Goal: Task Accomplishment & Management: Complete application form

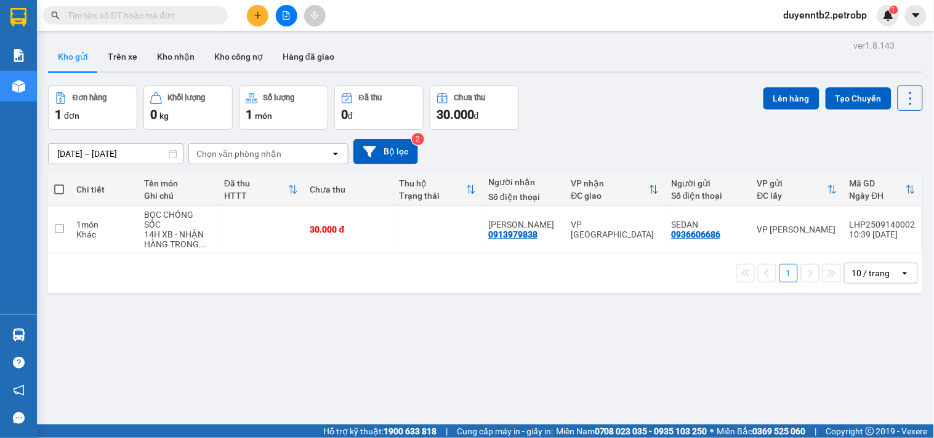
click at [256, 14] on icon "plus" at bounding box center [258, 15] width 9 height 9
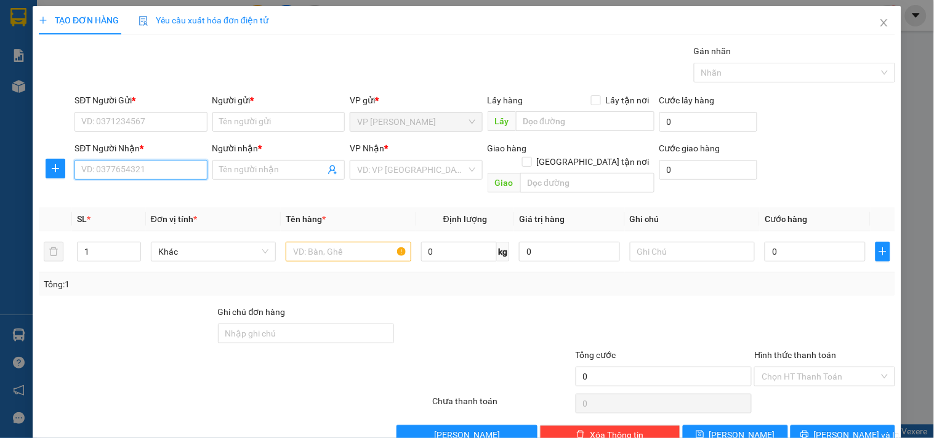
click at [180, 169] on input "SĐT Người Nhận *" at bounding box center [140, 170] width 132 height 20
drag, startPoint x: 151, startPoint y: 169, endPoint x: 48, endPoint y: 181, distance: 104.1
click at [48, 181] on div "SĐT Người Nhận * 209209 209209 Người nhận * Tên người nhận VP Nhận * VD: VP Sài…" at bounding box center [467, 170] width 859 height 57
type input "9209"
click at [116, 175] on input "9209" at bounding box center [140, 170] width 132 height 20
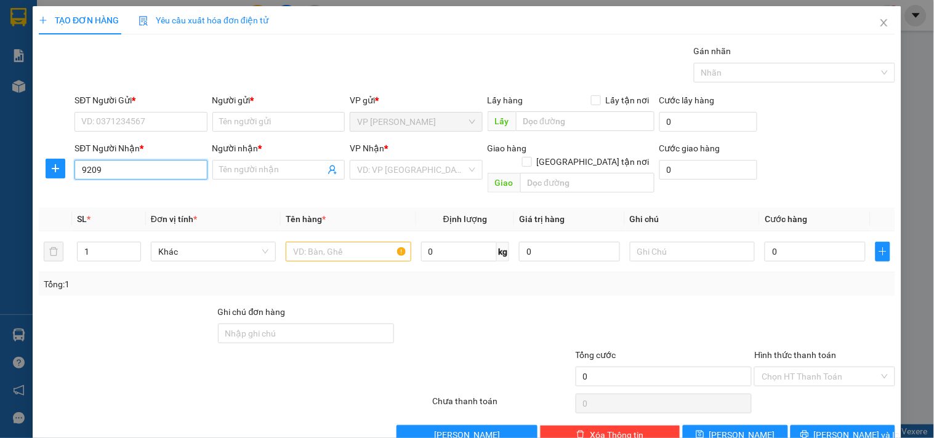
click at [116, 175] on input "9209" at bounding box center [140, 170] width 132 height 20
type input "0963209209"
click at [278, 174] on input "Người nhận *" at bounding box center [272, 170] width 105 height 14
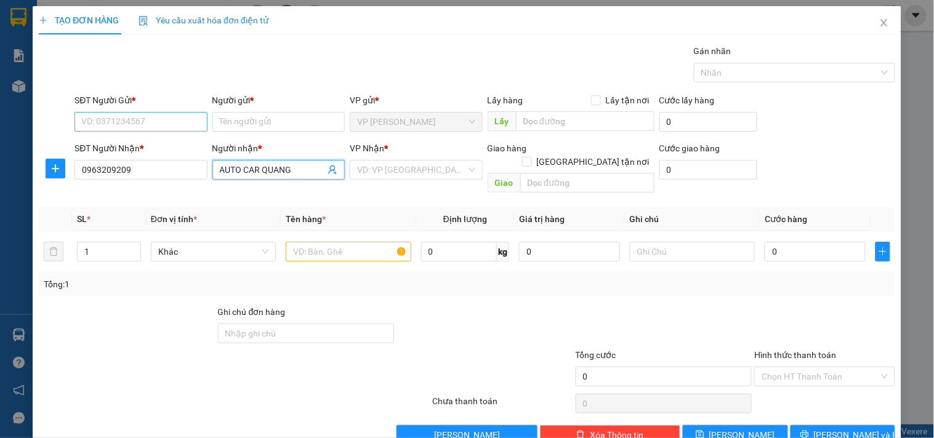
type input "AUTO CAR QUANG"
click at [134, 127] on input "SĐT Người Gửi *" at bounding box center [140, 122] width 132 height 20
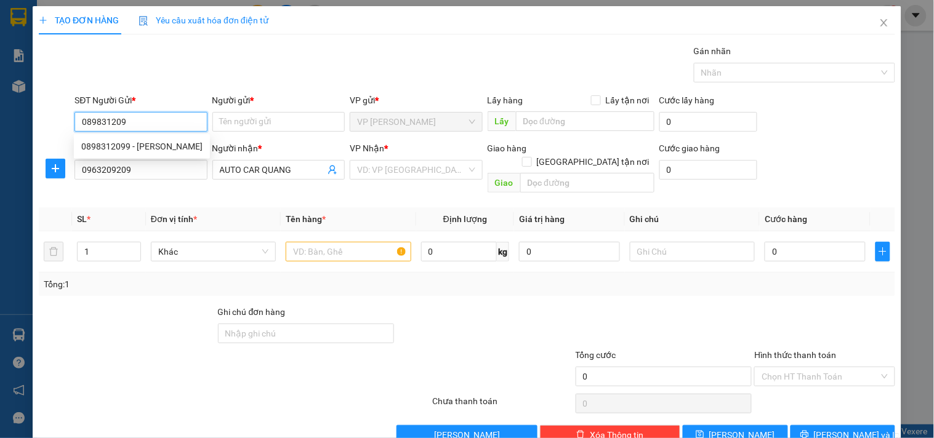
type input "0898312099"
click at [151, 143] on div "0898312099 - DUY HƯNG" at bounding box center [141, 147] width 121 height 14
type input "DUY HƯNG"
type input "210.000"
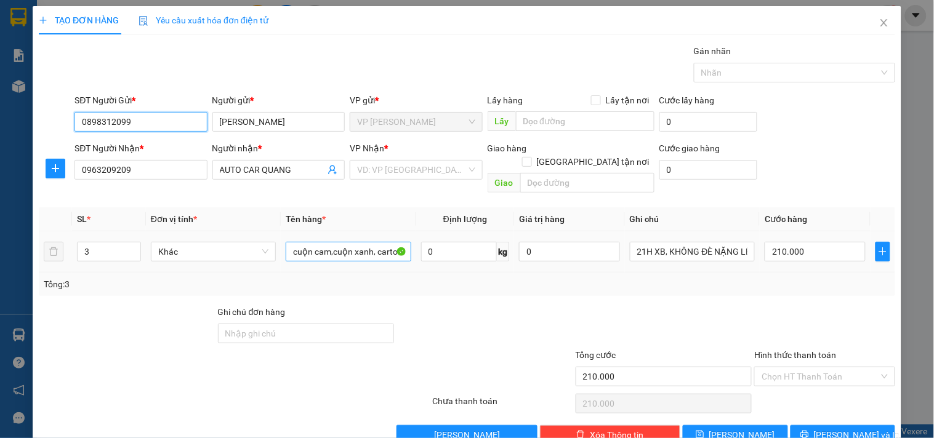
type input "0898312099"
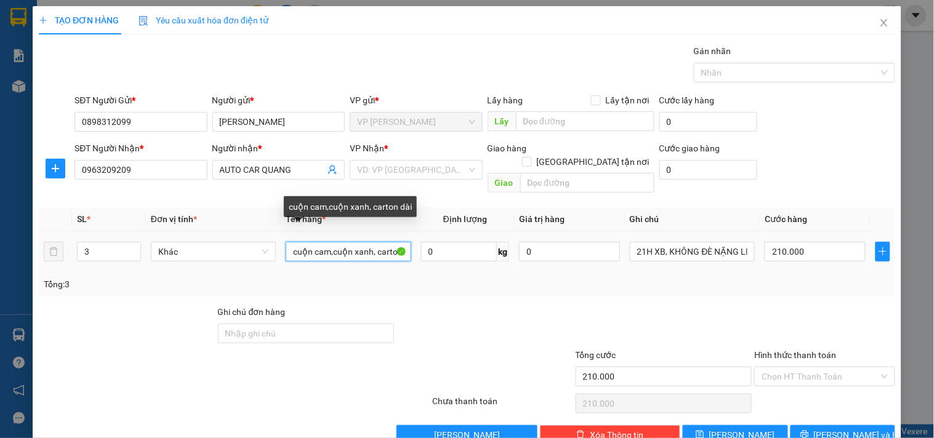
click at [343, 242] on input "cuộn cam,cuộn xanh, carton dài" at bounding box center [348, 252] width 125 height 20
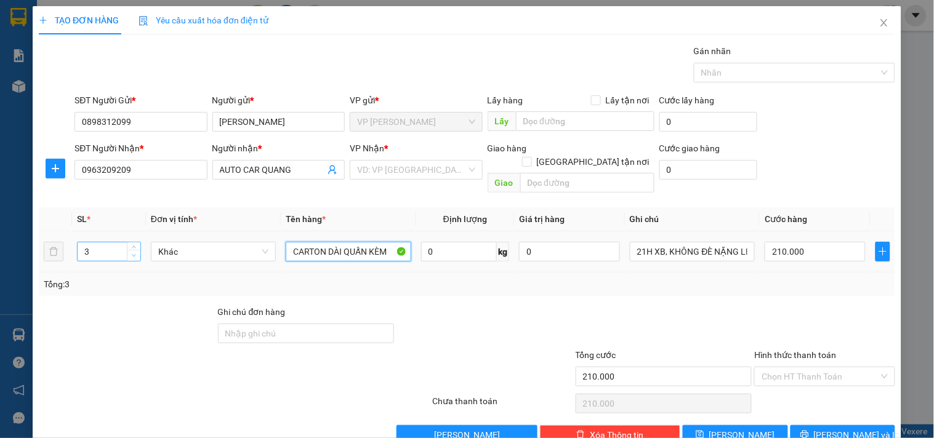
type input "CARTON DÀI QUẤN KÈM"
click at [135, 252] on span "down" at bounding box center [133, 255] width 7 height 7
type input "1"
click at [134, 254] on icon "down" at bounding box center [134, 256] width 4 height 4
click at [614, 250] on td "0" at bounding box center [569, 251] width 111 height 41
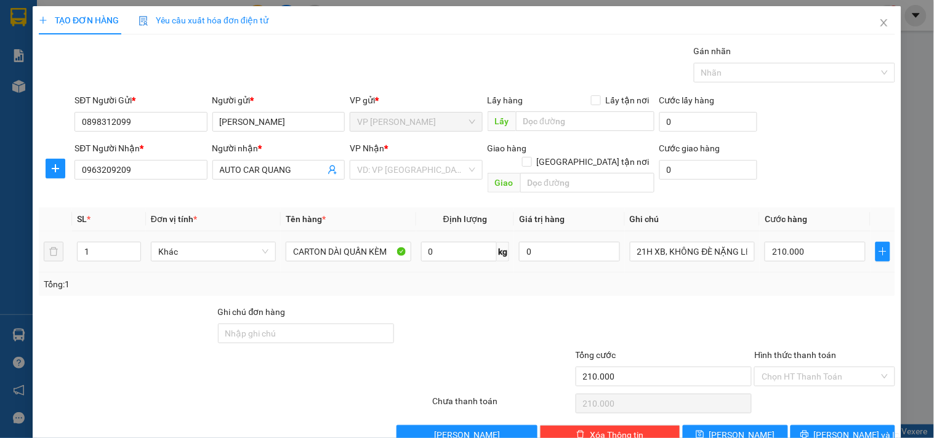
click at [625, 241] on td "21H XB, KHÔNG ĐÈ NẶNG LÊN DÙM KHÁCH" at bounding box center [692, 251] width 135 height 41
click at [637, 242] on input "21H XB, KHÔNG ĐÈ NẶNG LÊN DÙM KHÁCH" at bounding box center [692, 252] width 125 height 20
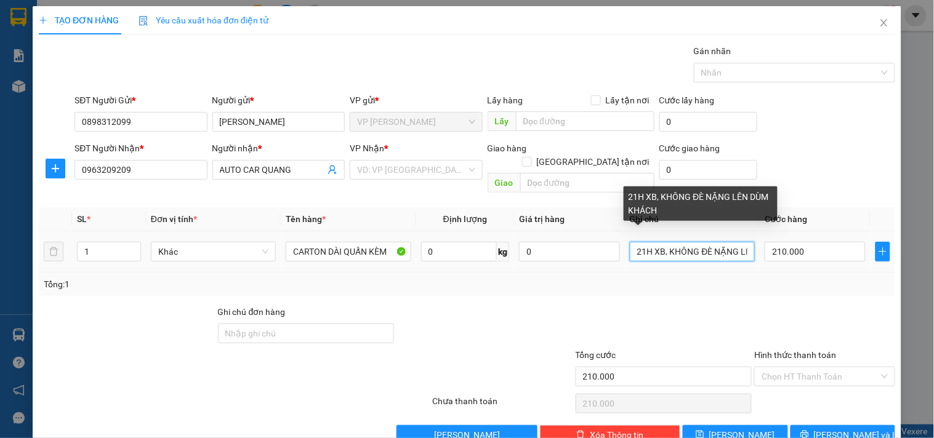
click at [637, 242] on input "21H XB, KHÔNG ĐÈ NẶNG LÊN DÙM KHÁCH" at bounding box center [692, 252] width 125 height 20
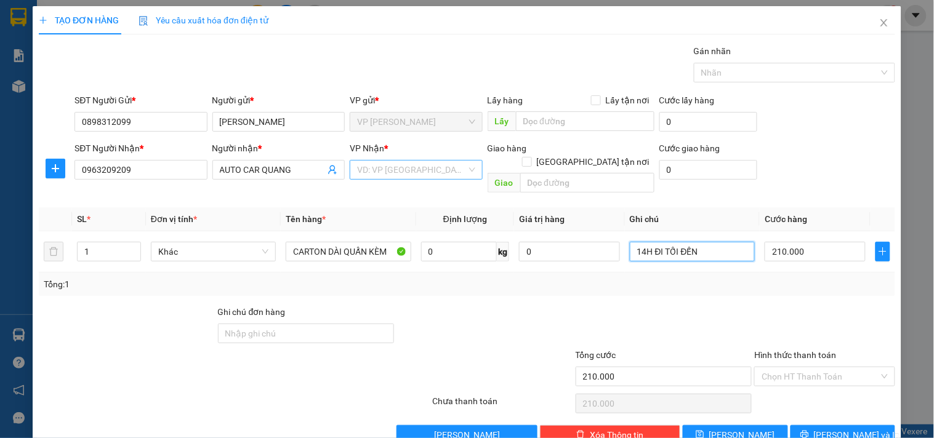
type input "14H ĐI TỐI ĐẾN"
click at [395, 179] on input "search" at bounding box center [411, 170] width 109 height 18
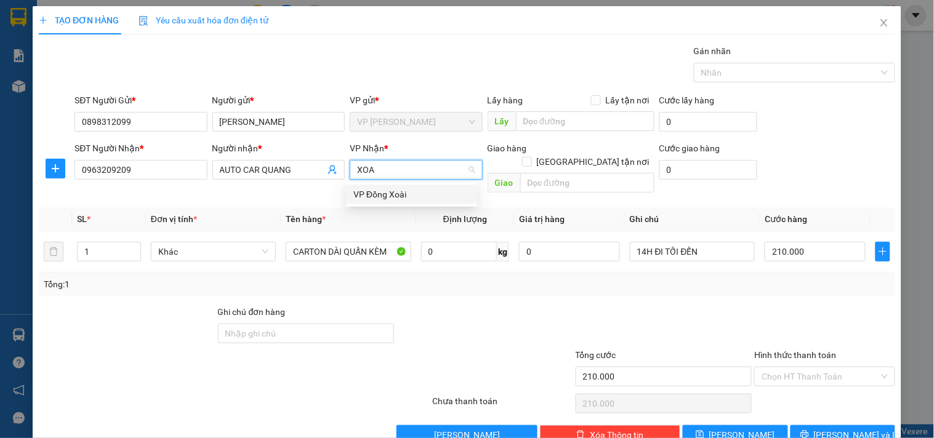
type input "XOAI"
click at [408, 196] on div "VP Đồng Xoài" at bounding box center [411, 195] width 116 height 14
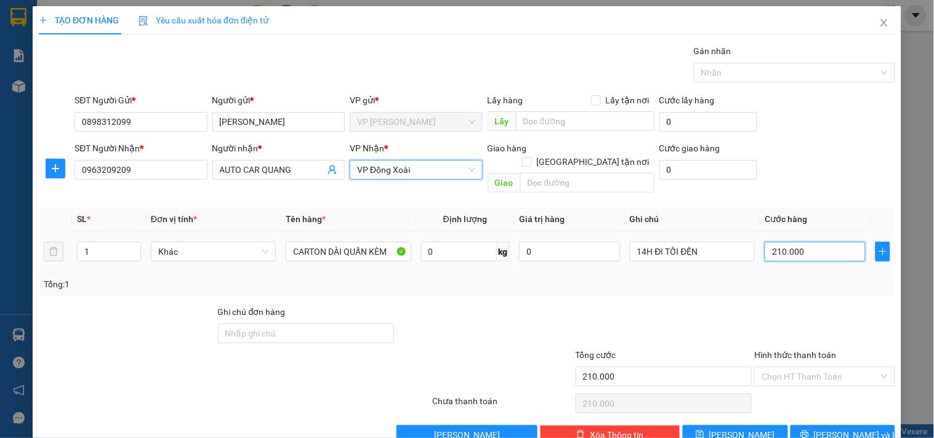
click at [809, 246] on input "210.000" at bounding box center [815, 252] width 101 height 20
type input "1"
type input "15"
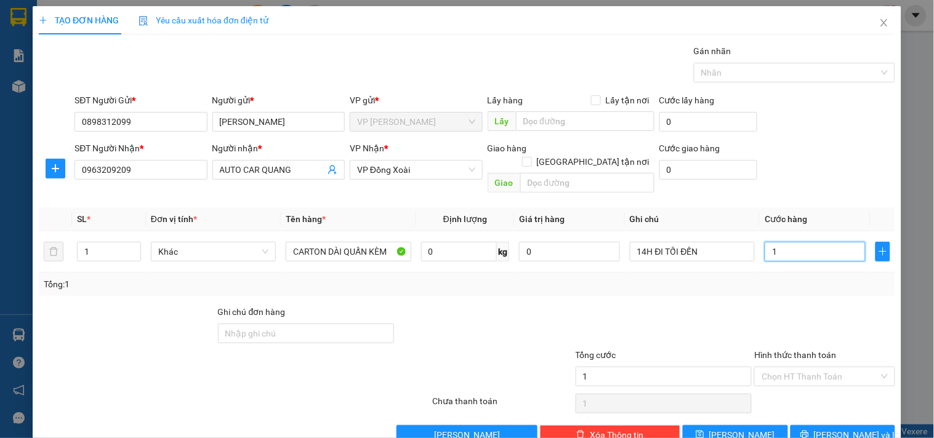
type input "15"
type input "150"
type input "1.500"
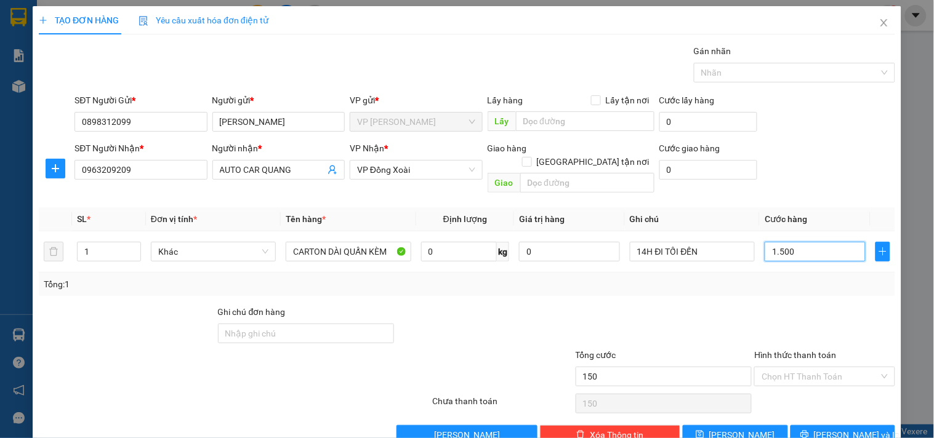
type input "1.500"
type input "15.000"
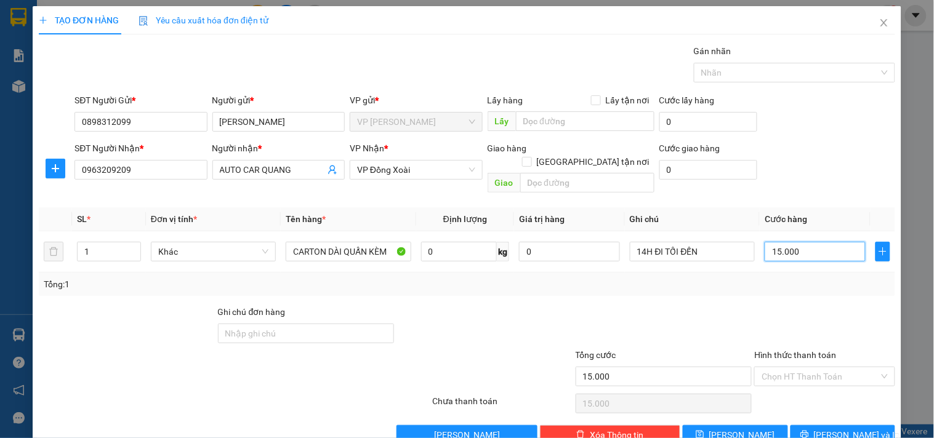
type input "150.000"
click at [822, 425] on button "[PERSON_NAME] và In" at bounding box center [842, 435] width 105 height 20
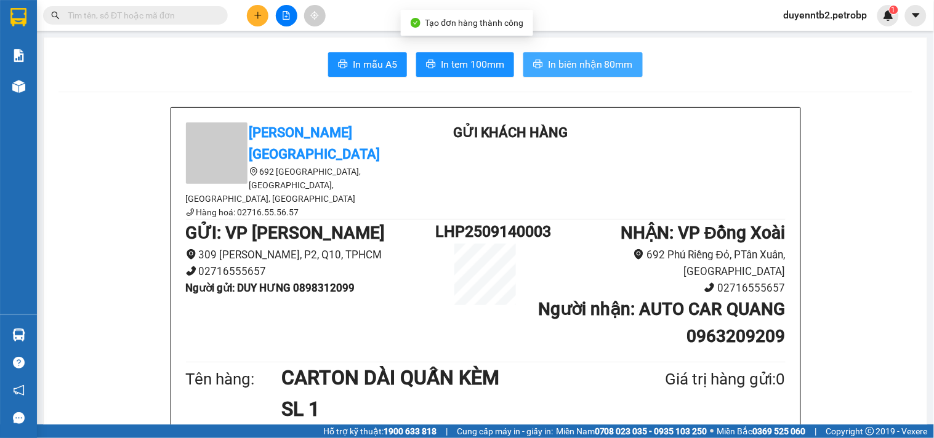
click at [611, 62] on span "In biên nhận 80mm" at bounding box center [590, 64] width 85 height 15
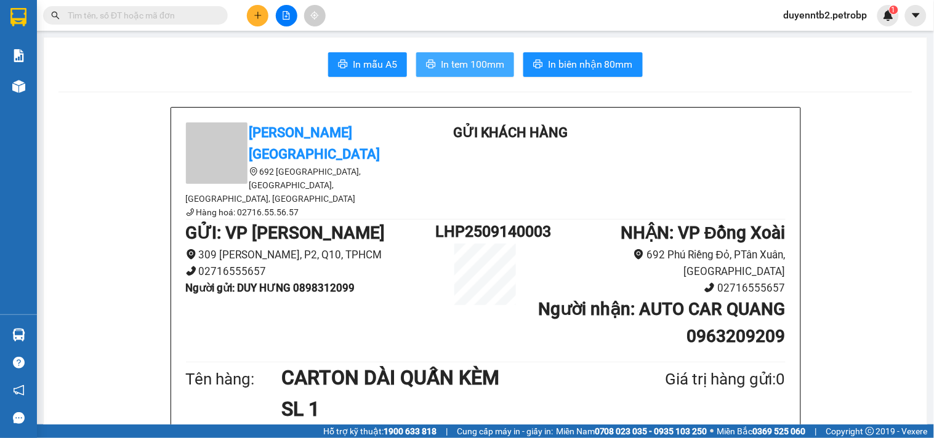
click at [482, 65] on span "In tem 100mm" at bounding box center [472, 64] width 63 height 15
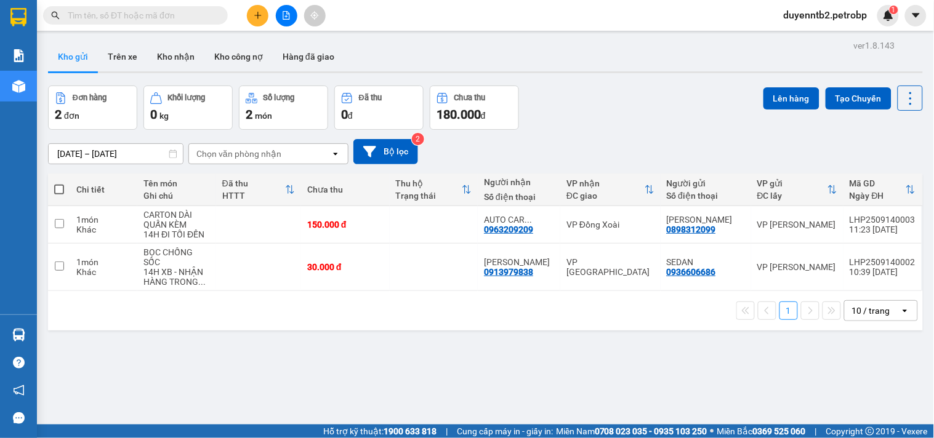
click at [148, 17] on input "text" at bounding box center [140, 16] width 145 height 14
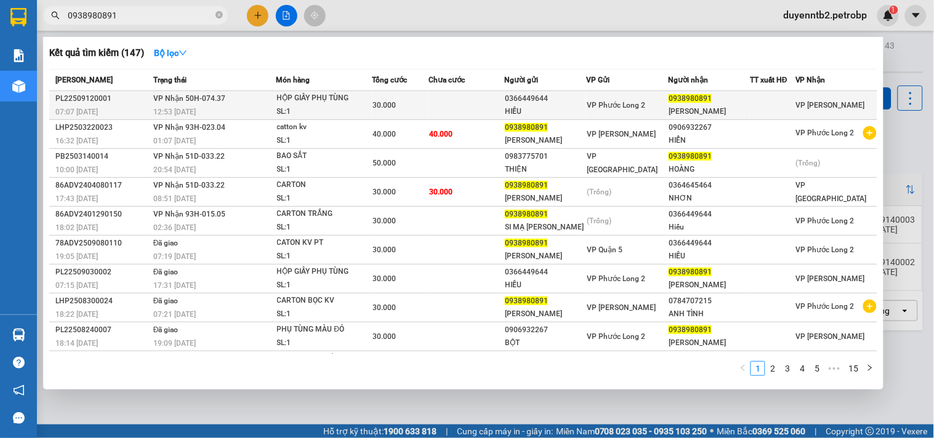
type input "0938980891"
click at [348, 107] on div "SL: 1" at bounding box center [323, 112] width 92 height 14
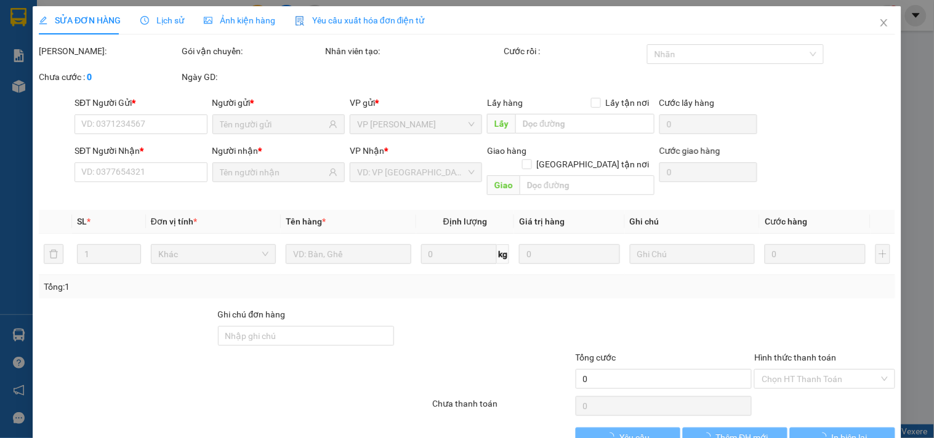
type input "0366449644"
type input "HIẾU"
type input "0938980891"
type input "KIM"
type input "30.000"
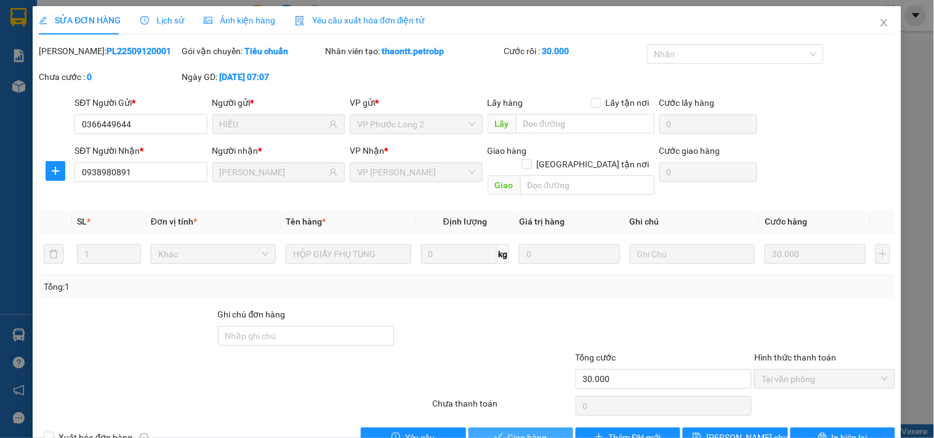
drag, startPoint x: 558, startPoint y: 426, endPoint x: 516, endPoint y: 411, distance: 45.0
click at [558, 414] on button "Giao hàng" at bounding box center [520, 438] width 105 height 20
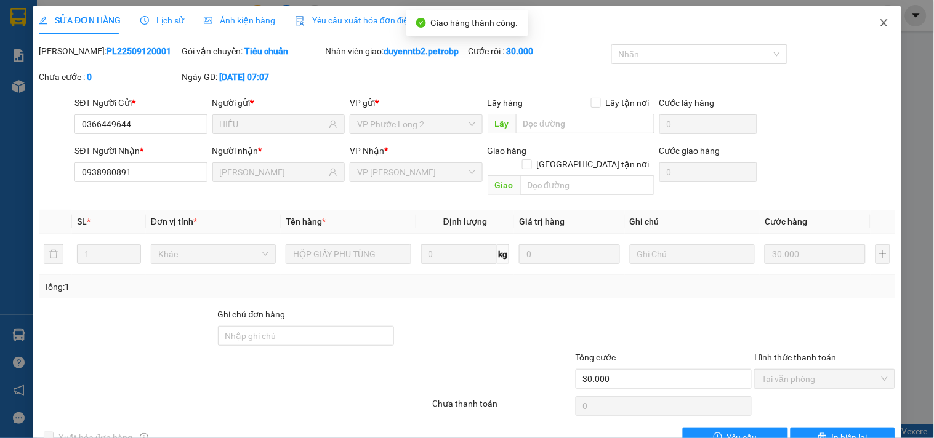
click at [879, 19] on icon "close" at bounding box center [884, 23] width 10 height 10
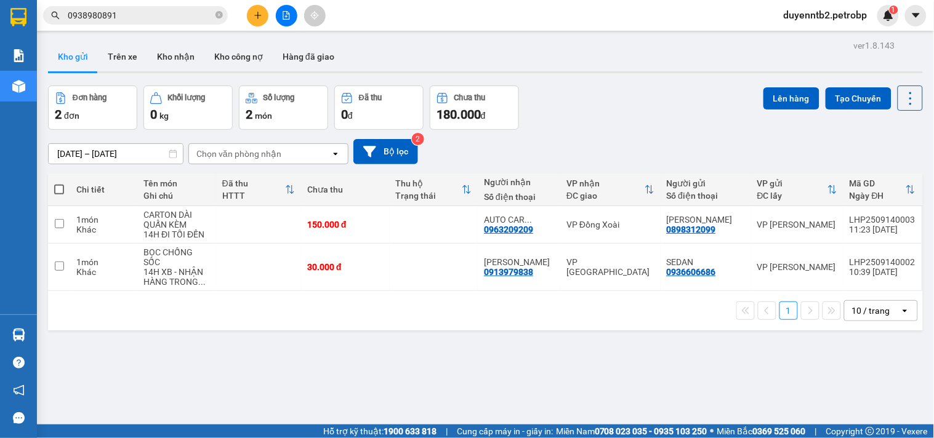
click at [257, 9] on button at bounding box center [258, 16] width 22 height 22
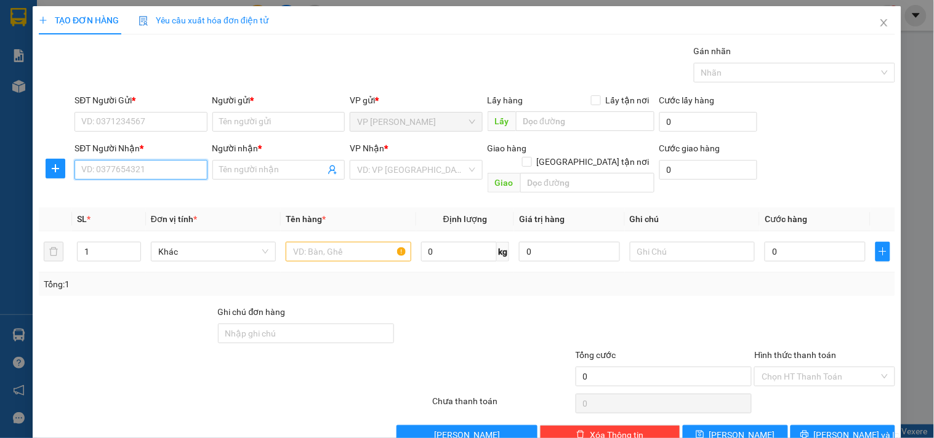
click at [130, 171] on input "SĐT Người Nhận *" at bounding box center [140, 170] width 132 height 20
type input "0988530532"
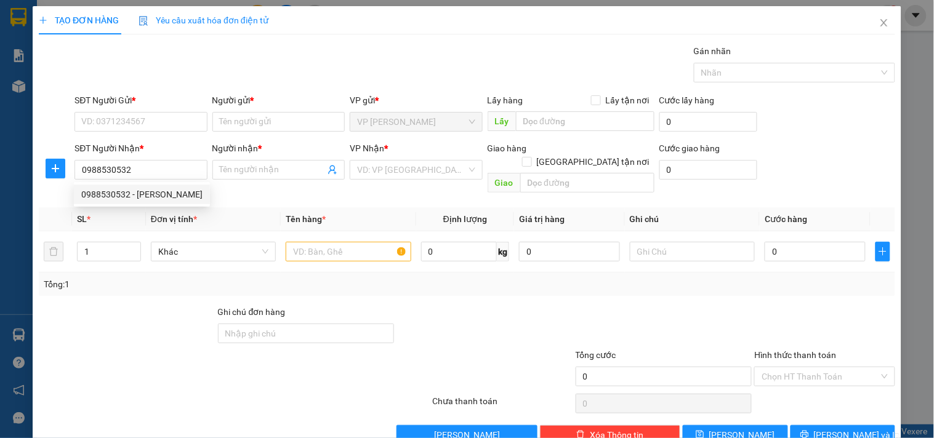
click at [127, 182] on div "0988530532 0988530532 - HUY - HÙNG" at bounding box center [142, 194] width 136 height 25
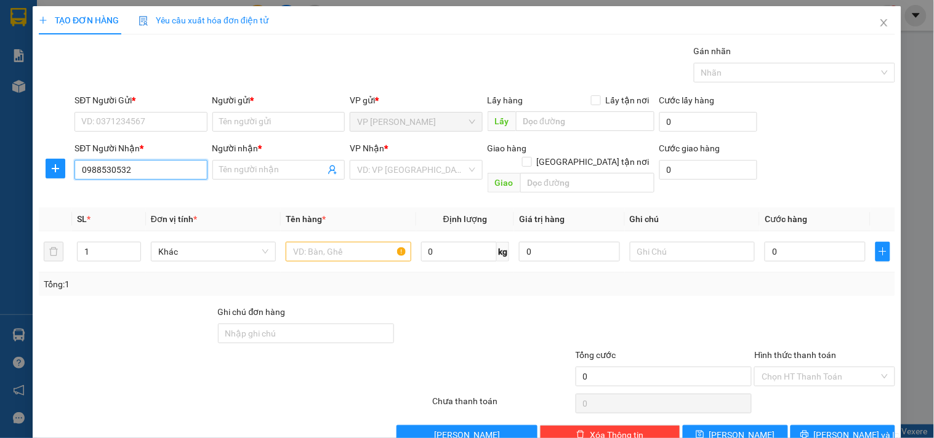
click at [138, 180] on input "0988530532" at bounding box center [140, 170] width 132 height 20
drag, startPoint x: 127, startPoint y: 192, endPoint x: 119, endPoint y: 191, distance: 7.4
click at [126, 193] on div "0988530532 - HUY - HÙNG" at bounding box center [141, 195] width 121 height 14
type input "HUY - HÙNG"
type input "40.000"
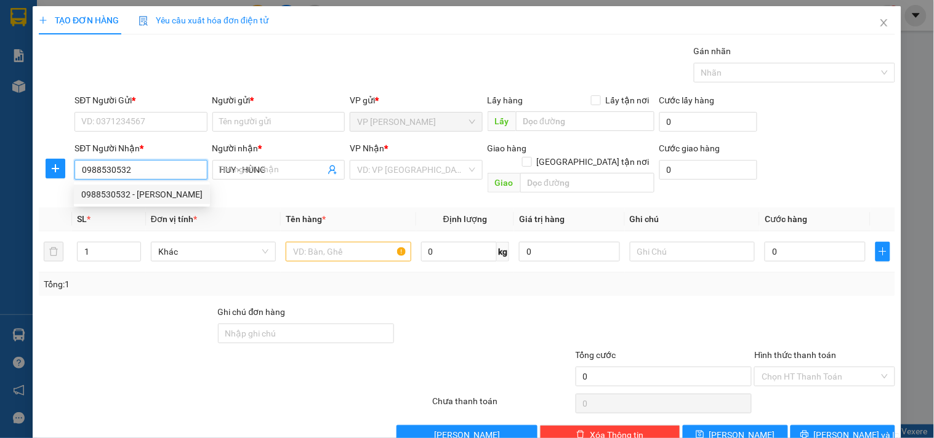
type input "40.000"
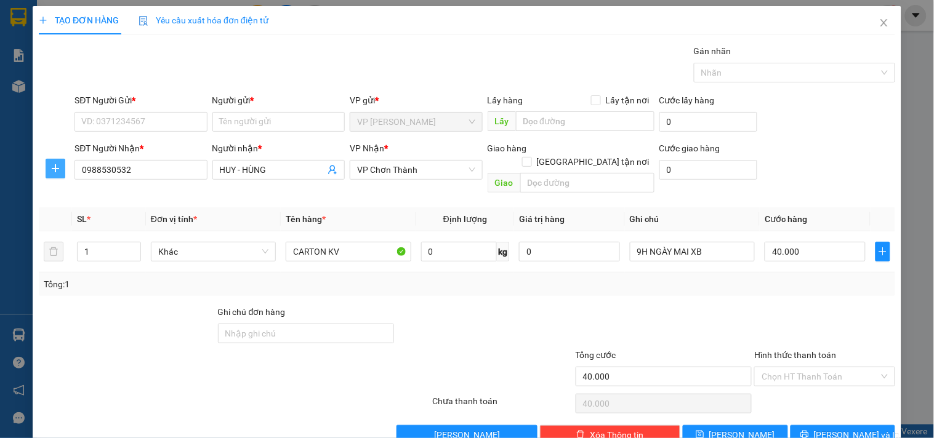
click at [49, 175] on button "button" at bounding box center [56, 169] width 20 height 20
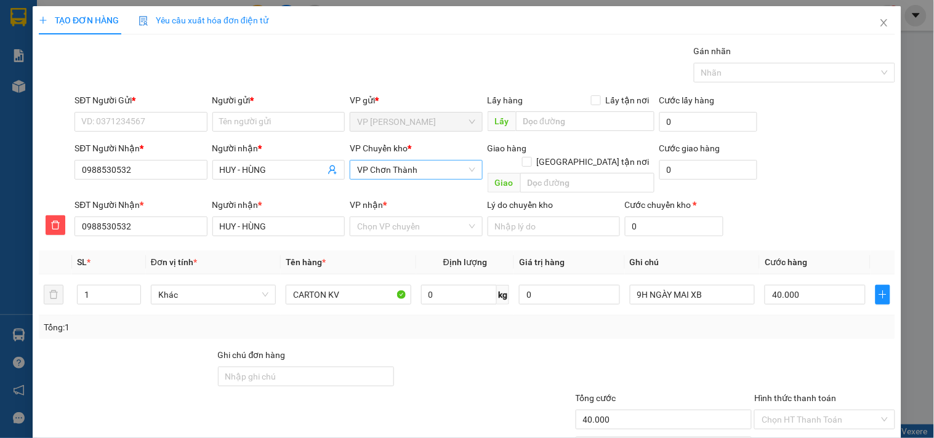
drag, startPoint x: 372, startPoint y: 159, endPoint x: 366, endPoint y: 168, distance: 11.5
click at [370, 162] on div "VP Chuyển kho * VP Chơn Thành" at bounding box center [416, 163] width 132 height 43
click at [366, 171] on span "VP Chơn Thành" at bounding box center [416, 170] width 118 height 18
type input "XOAI"
click at [411, 188] on div "VP Đồng Xoài" at bounding box center [411, 195] width 116 height 14
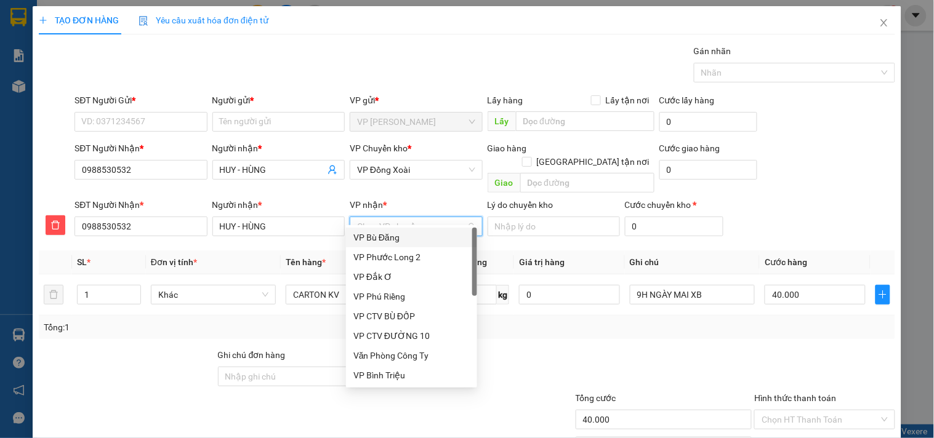
click at [408, 217] on input "VP nhận *" at bounding box center [411, 226] width 109 height 18
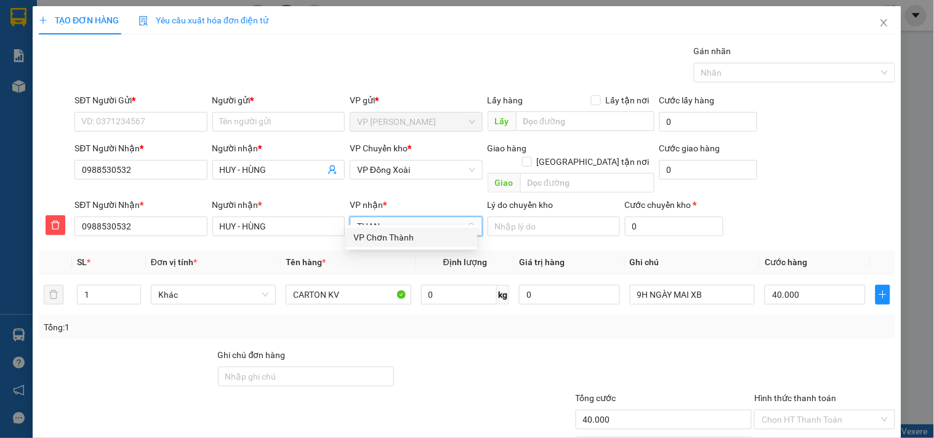
type input "THANH"
drag, startPoint x: 369, startPoint y: 240, endPoint x: 363, endPoint y: 242, distance: 6.4
click at [368, 241] on div "VP Chơn Thành" at bounding box center [411, 238] width 116 height 14
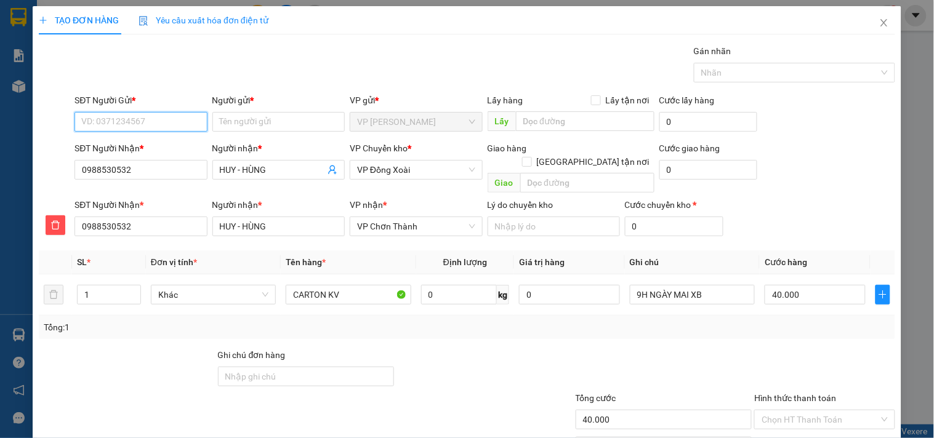
click at [160, 124] on input "SĐT Người Gửi *" at bounding box center [140, 122] width 132 height 20
type input "0908541203"
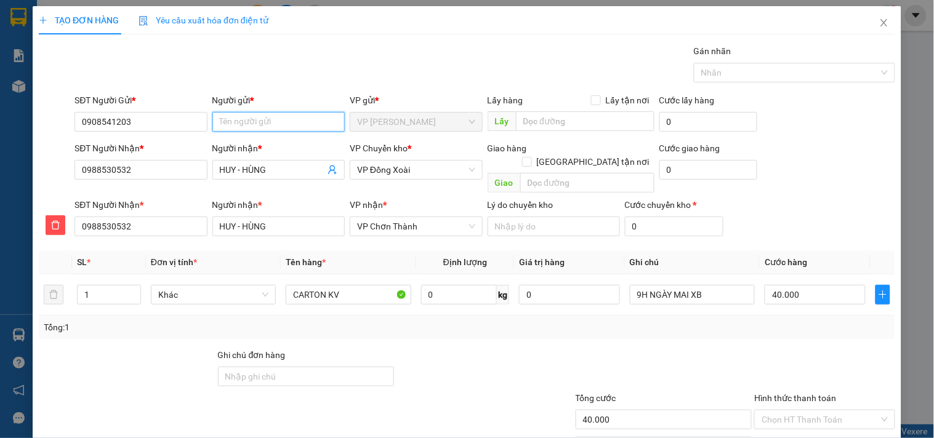
click at [250, 126] on input "Người gửi *" at bounding box center [278, 122] width 132 height 20
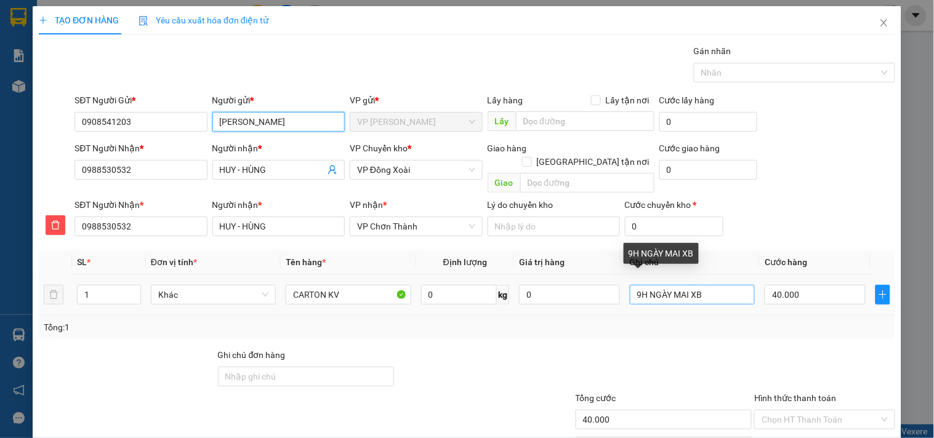
type input "NGỌC THỊNH"
click at [723, 285] on input "9H NGÀY MAI XB" at bounding box center [692, 295] width 125 height 20
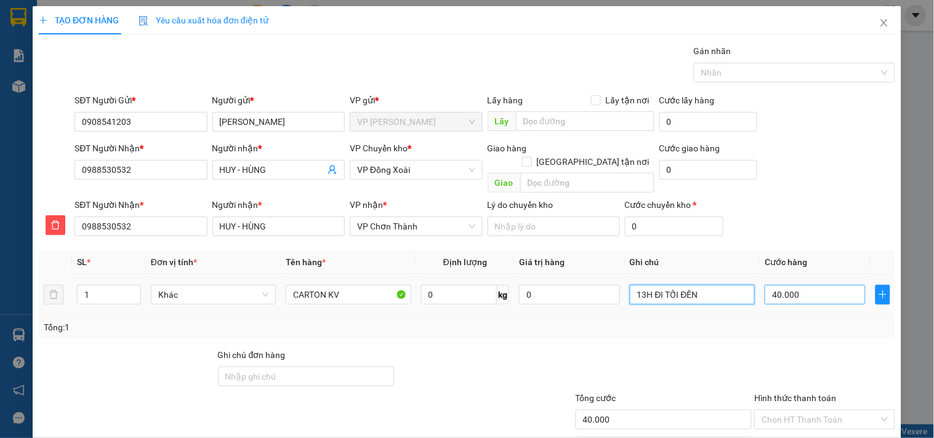
type input "13H ĐI TỐI ĐẾN"
click at [808, 285] on input "40.000" at bounding box center [815, 295] width 101 height 20
type input "3"
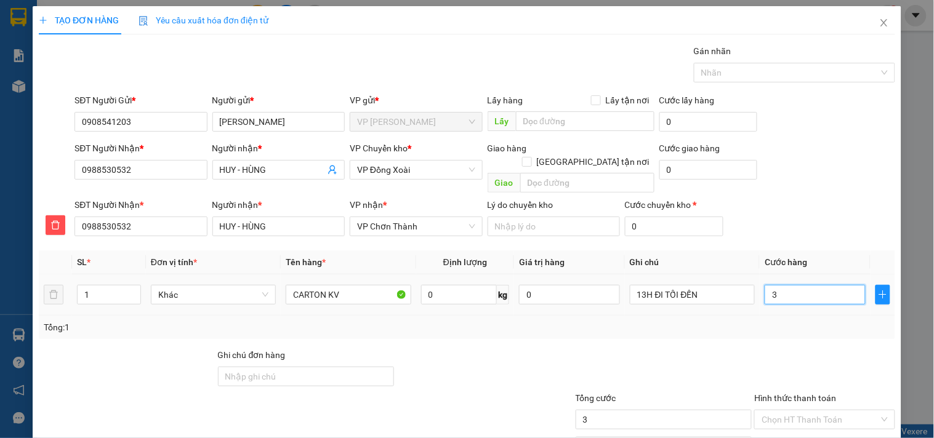
type input "30"
type input "30.000"
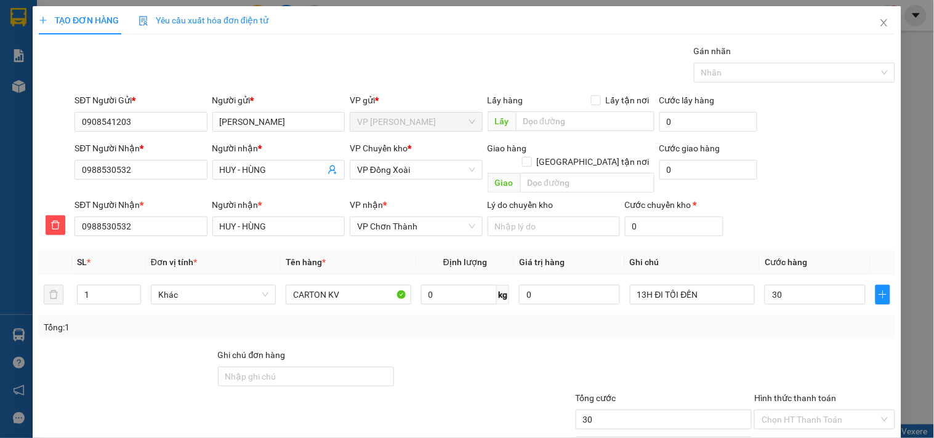
type input "30.000"
drag, startPoint x: 856, startPoint y: 215, endPoint x: 814, endPoint y: 235, distance: 46.6
click at [856, 214] on div "SĐT Người Nhận * 0988530532 Người nhận * HUY - HÙNG VP nhận * VP Chơn Thành Lý …" at bounding box center [484, 219] width 825 height 43
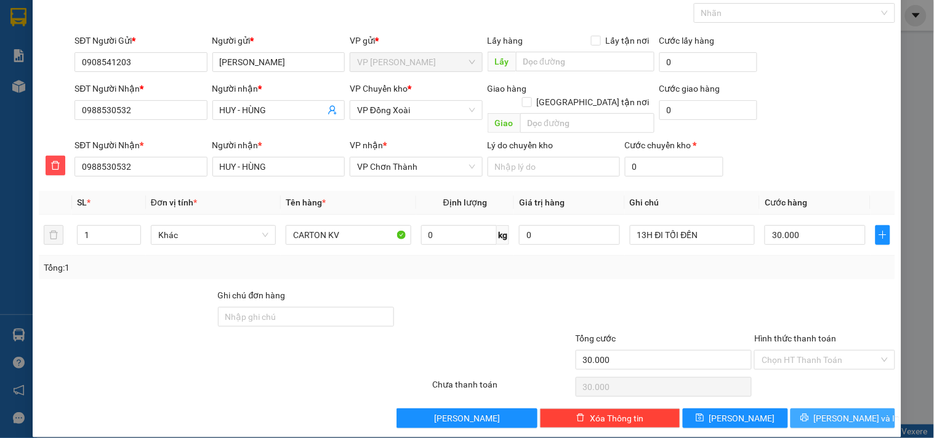
click at [808, 414] on icon "printer" at bounding box center [804, 418] width 8 height 8
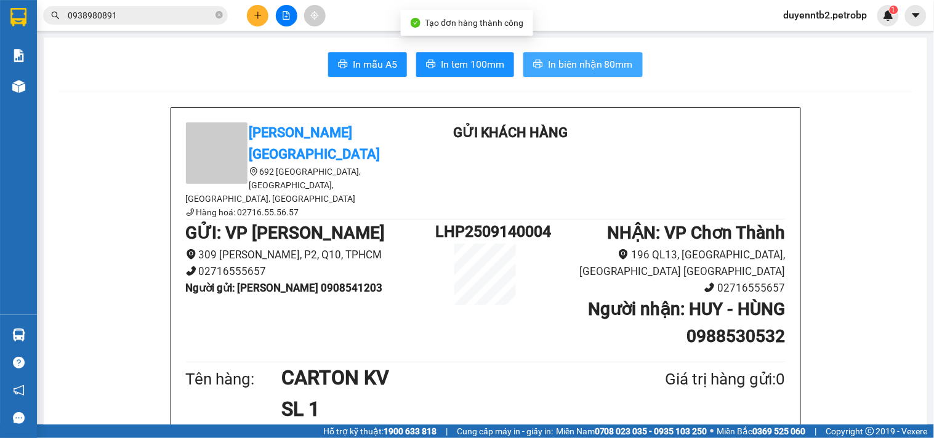
drag, startPoint x: 592, startPoint y: 58, endPoint x: 574, endPoint y: 60, distance: 17.3
click at [591, 57] on span "In biên nhận 80mm" at bounding box center [590, 64] width 85 height 15
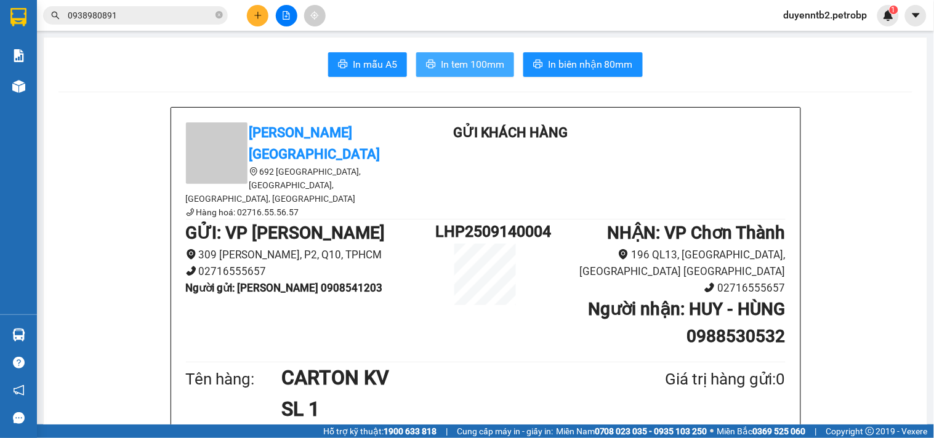
click at [464, 73] on button "In tem 100mm" at bounding box center [465, 64] width 98 height 25
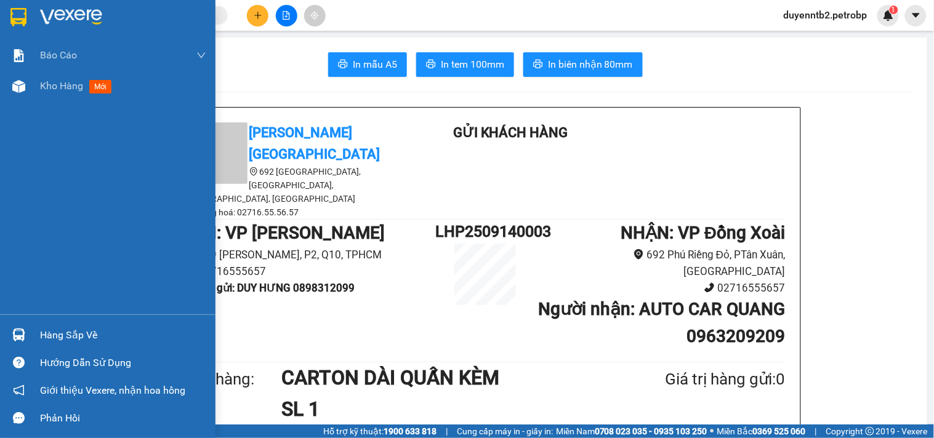
click at [76, 328] on div "Hàng sắp về" at bounding box center [123, 335] width 166 height 18
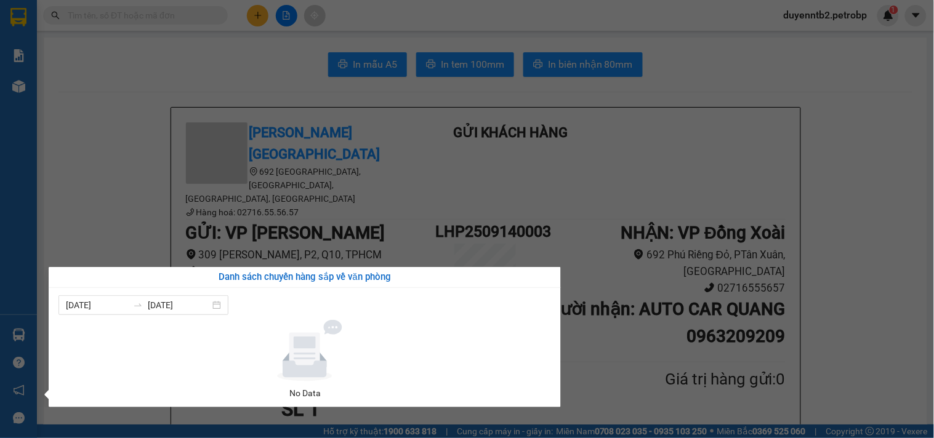
click at [126, 183] on section "Kết quả tìm kiếm ( 0 ) Bộ lọc No Data duyenntb2.petrobp 1 Báo cáo BC tiền tận n…" at bounding box center [467, 219] width 934 height 438
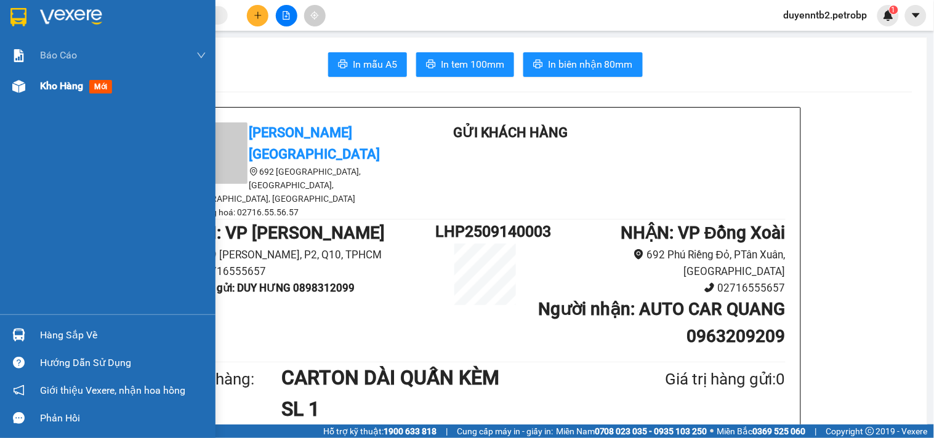
click at [49, 87] on span "Kho hàng" at bounding box center [61, 86] width 43 height 12
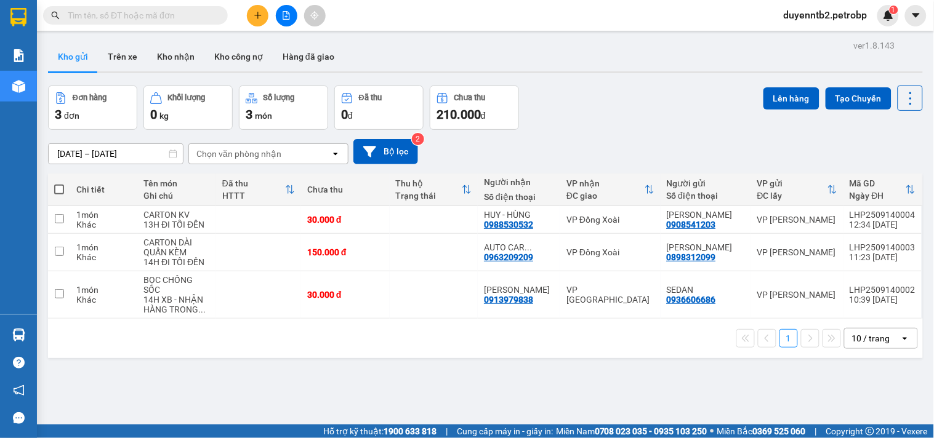
click at [66, 187] on th at bounding box center [59, 190] width 22 height 33
click at [63, 188] on span at bounding box center [59, 190] width 10 height 10
click at [59, 183] on input "checkbox" at bounding box center [59, 183] width 0 height 0
checkbox input "true"
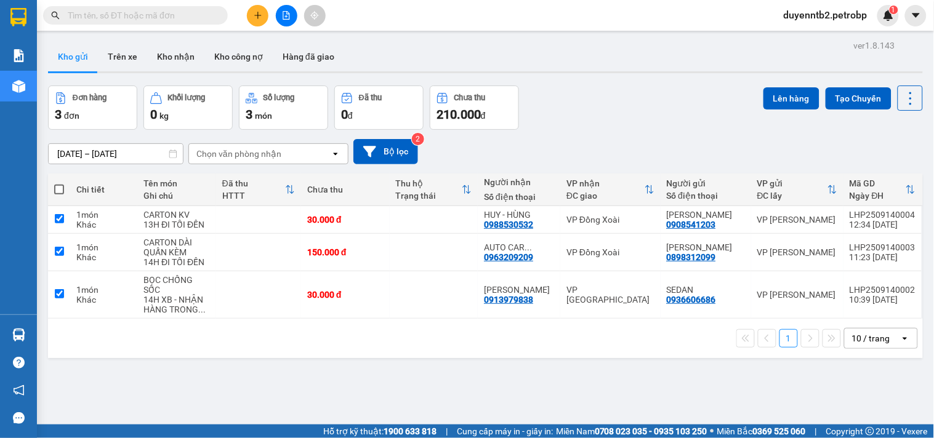
checkbox input "true"
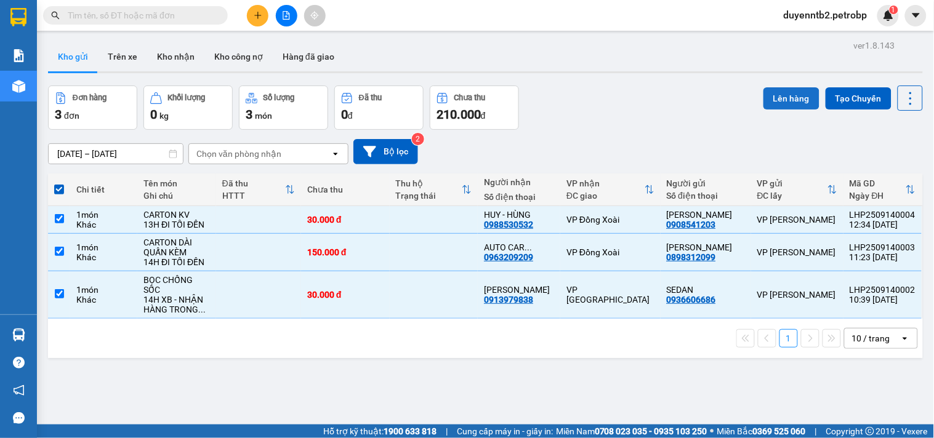
click at [794, 103] on button "Lên hàng" at bounding box center [791, 98] width 56 height 22
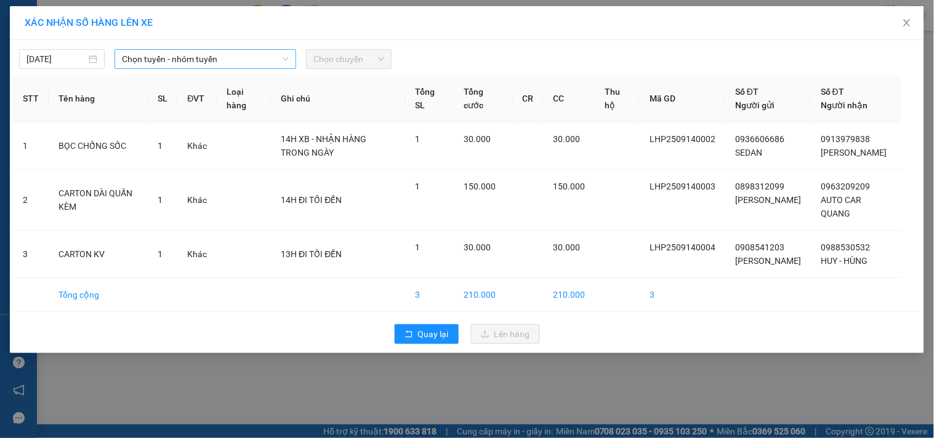
click at [155, 57] on span "Chọn tuyến - nhóm tuyến" at bounding box center [205, 59] width 167 height 18
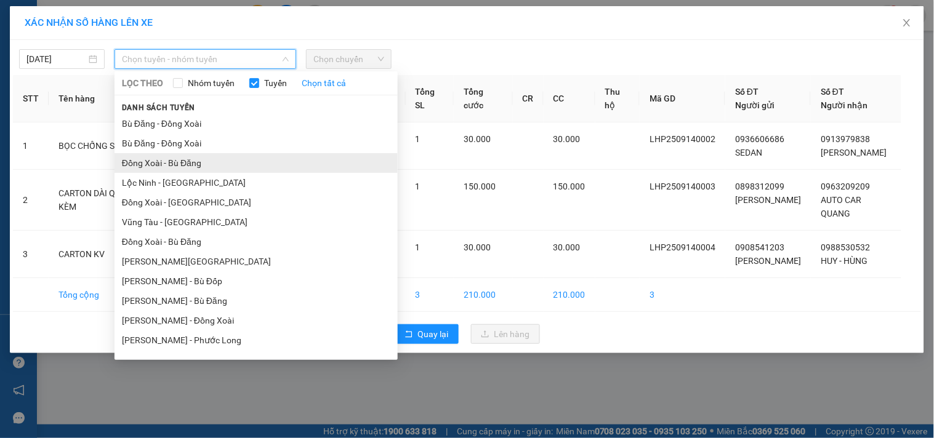
scroll to position [68, 0]
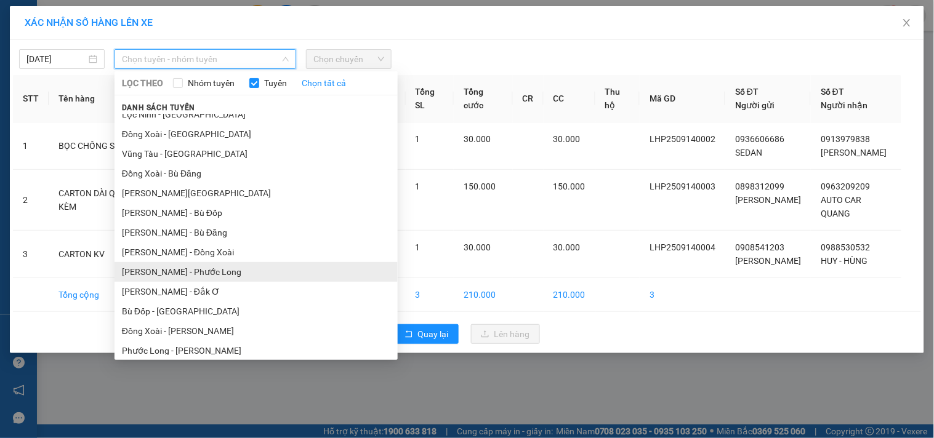
click at [226, 272] on li "Hồ Chí Minh - Phước Long" at bounding box center [255, 272] width 283 height 20
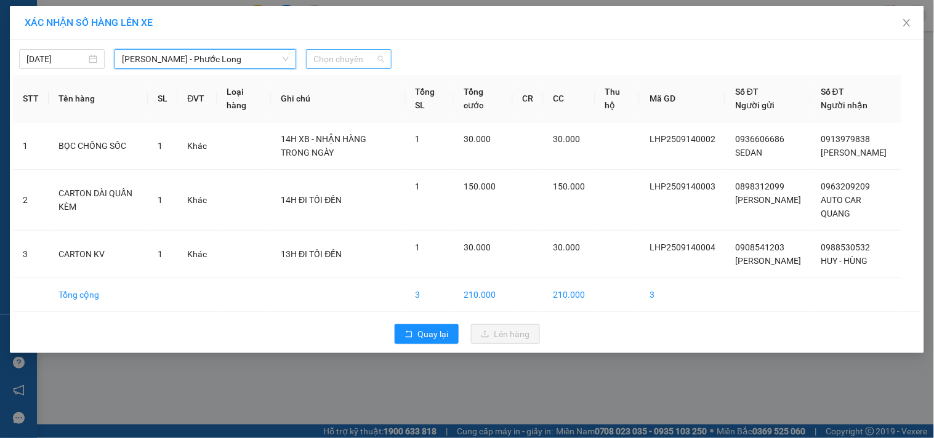
click at [351, 66] on span "Chọn chuyến" at bounding box center [348, 59] width 71 height 18
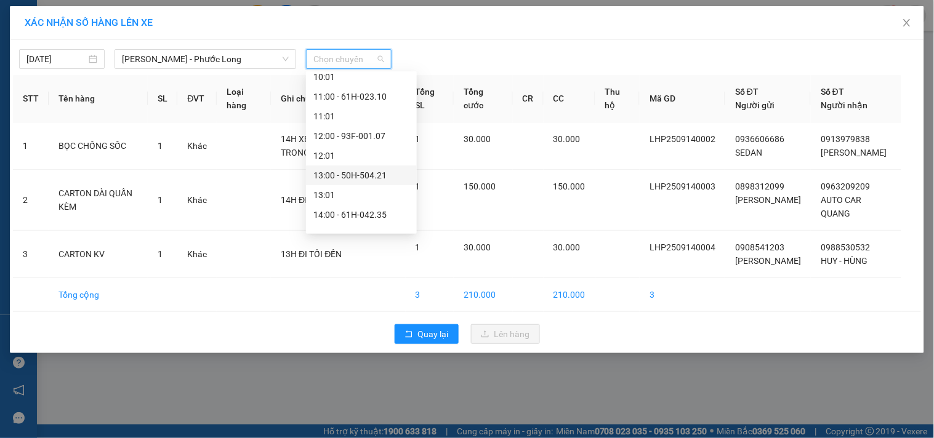
scroll to position [410, 0]
click at [355, 185] on div "14:05 - 50H-074.37" at bounding box center [361, 186] width 96 height 14
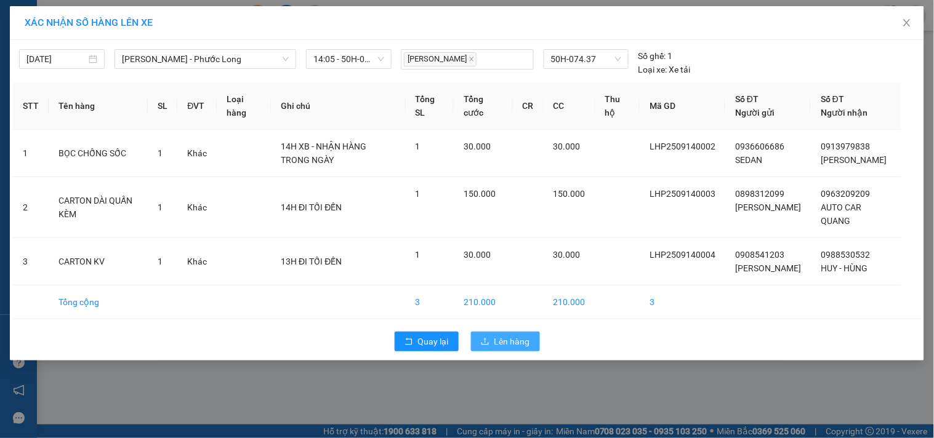
click at [503, 348] on span "Lên hàng" at bounding box center [512, 342] width 36 height 14
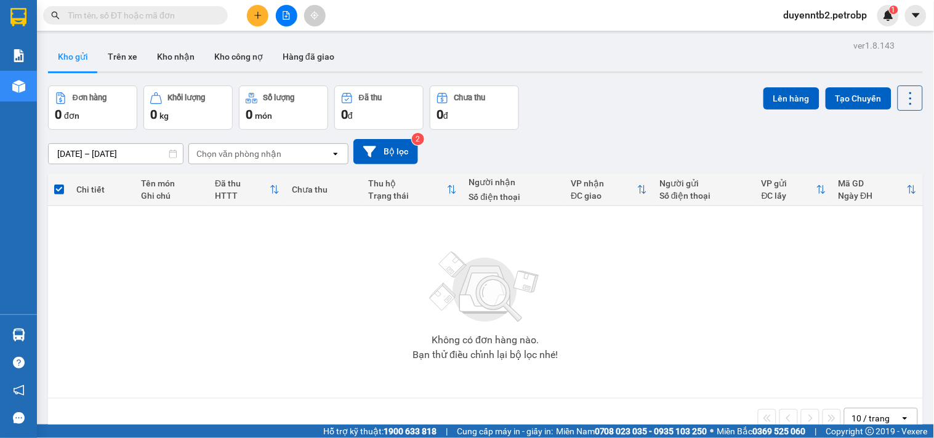
click at [132, 10] on input "text" at bounding box center [140, 16] width 145 height 14
paste input "PB2509130017"
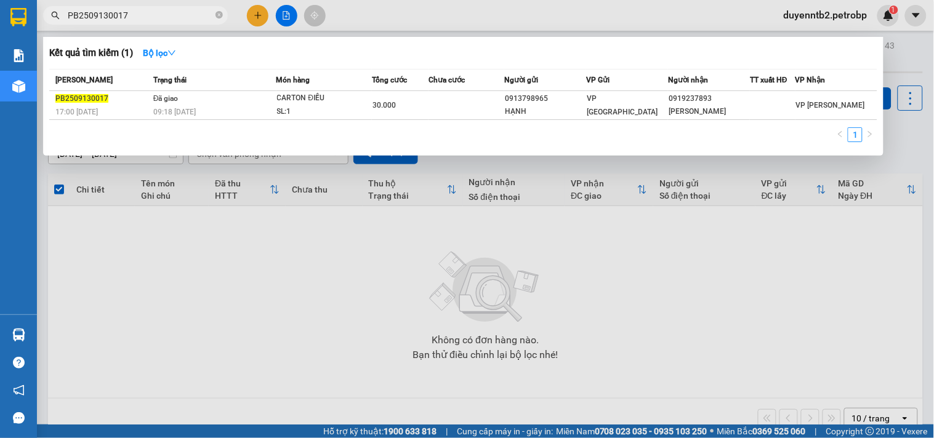
type input "PB2509130017"
click at [724, 303] on div at bounding box center [467, 219] width 934 height 438
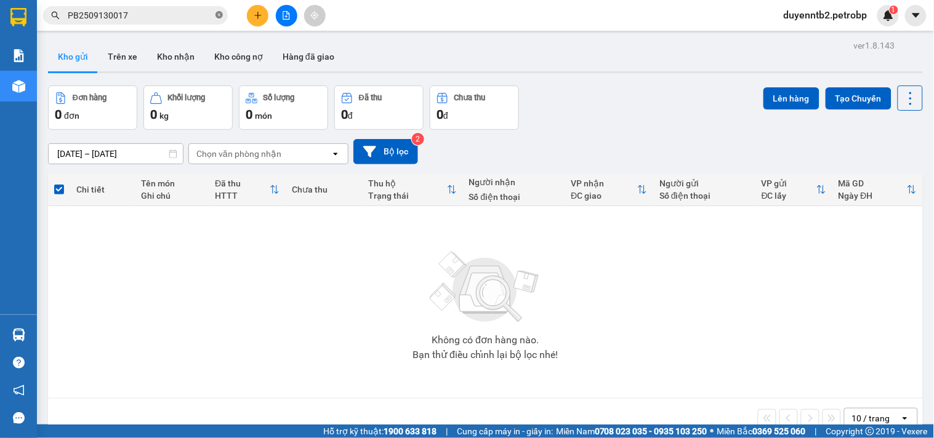
click at [217, 15] on icon "close-circle" at bounding box center [218, 14] width 7 height 7
click at [161, 17] on input "text" at bounding box center [140, 16] width 145 height 14
paste input "LHP2509140001"
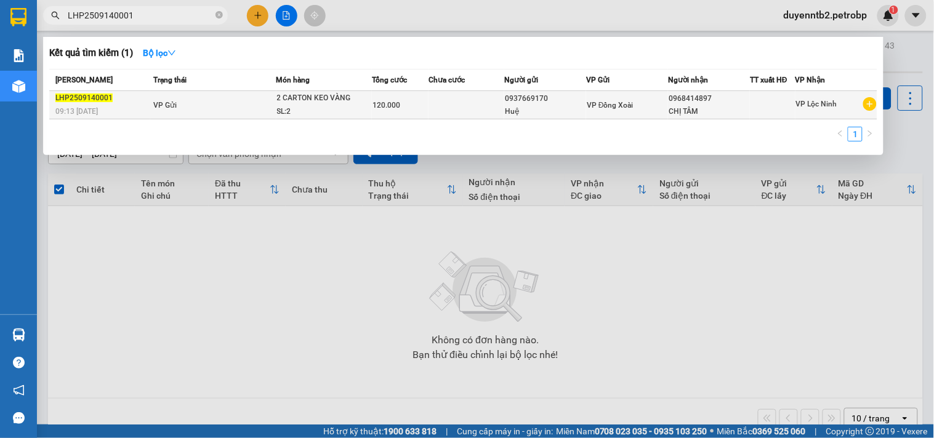
type input "LHP2509140001"
click at [359, 111] on div "SL: 2" at bounding box center [323, 112] width 92 height 14
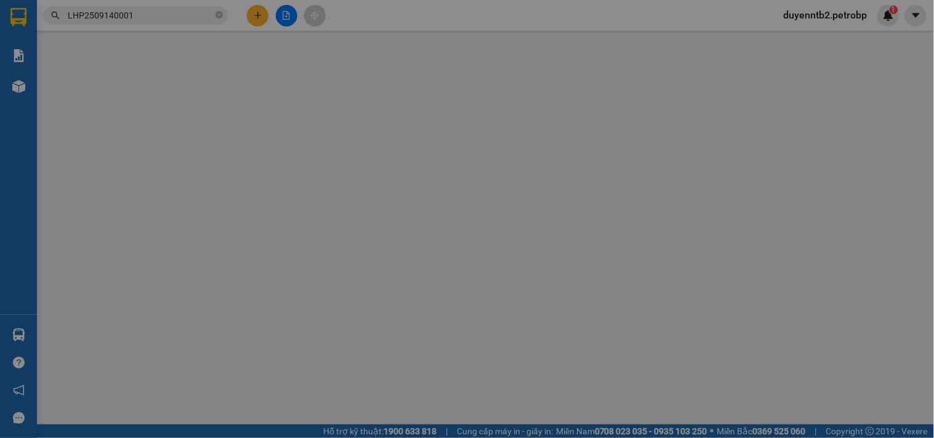
type input "0937669170"
type input "0968414897"
type input "120.000"
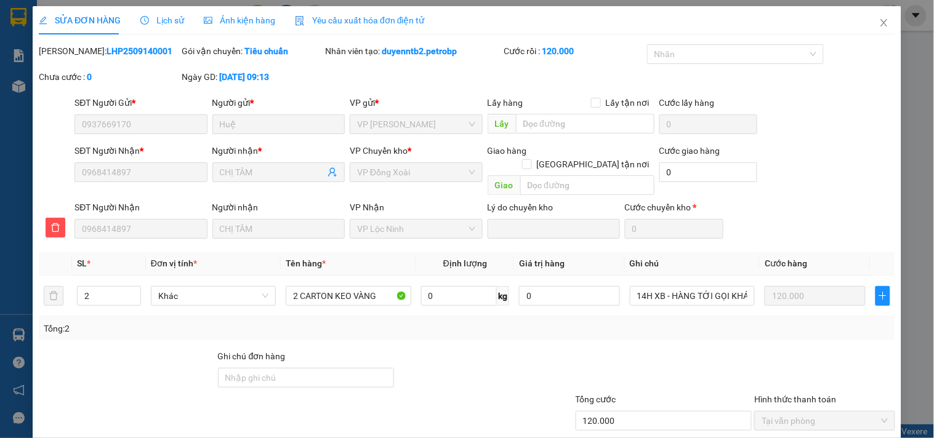
scroll to position [62, 0]
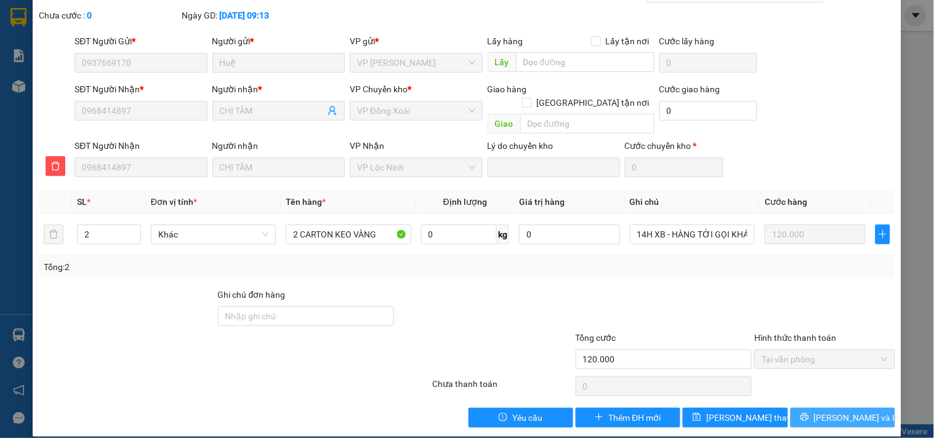
click at [837, 412] on button "[PERSON_NAME] và In" at bounding box center [842, 418] width 105 height 20
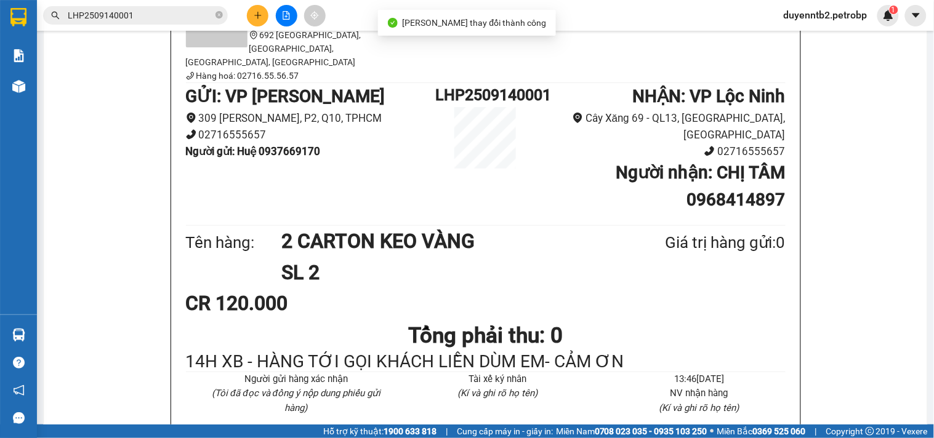
scroll to position [68, 0]
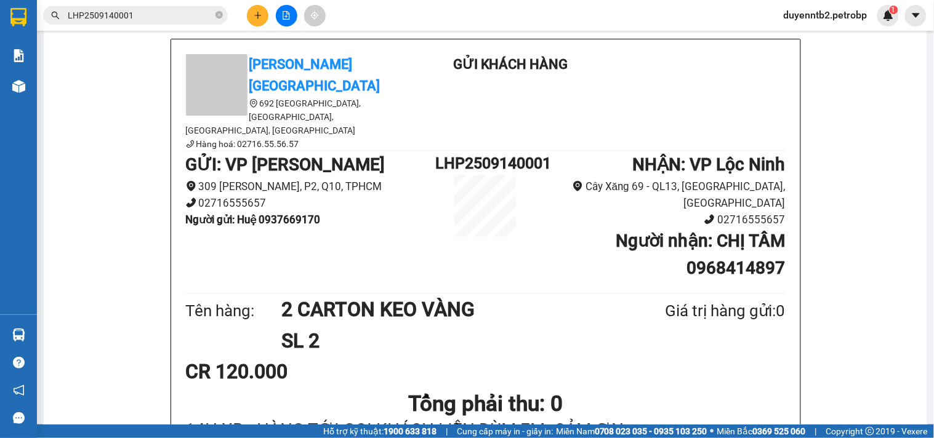
click at [834, 17] on span "duyenntb2.petrobp" at bounding box center [825, 14] width 103 height 15
click at [821, 44] on span "Đăng xuất" at bounding box center [830, 38] width 79 height 14
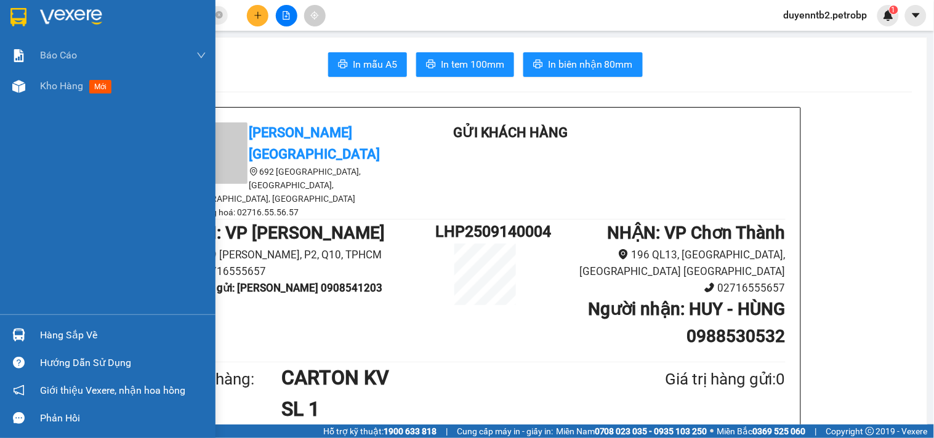
click at [25, 334] on img at bounding box center [18, 335] width 13 height 13
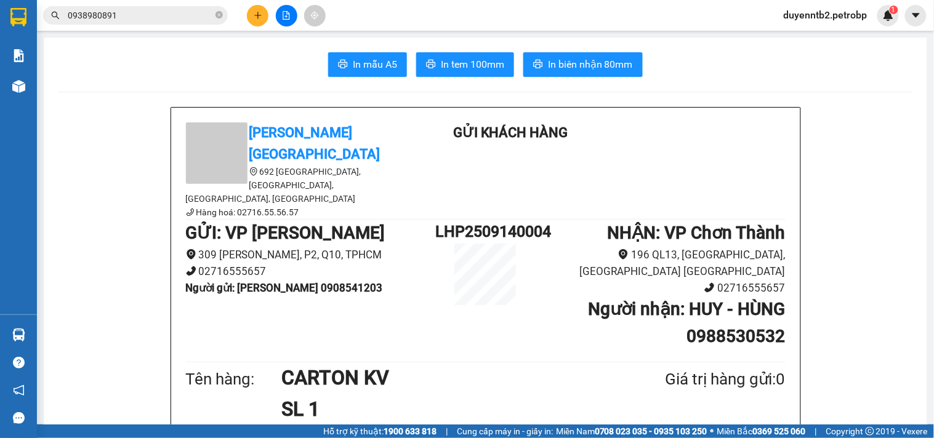
click at [66, 157] on section "Kết quả tìm kiếm ( 147 ) Bộ lọc Mã ĐH Trạng thái Món hàng Tổng cước Chưa cước N…" at bounding box center [467, 219] width 934 height 438
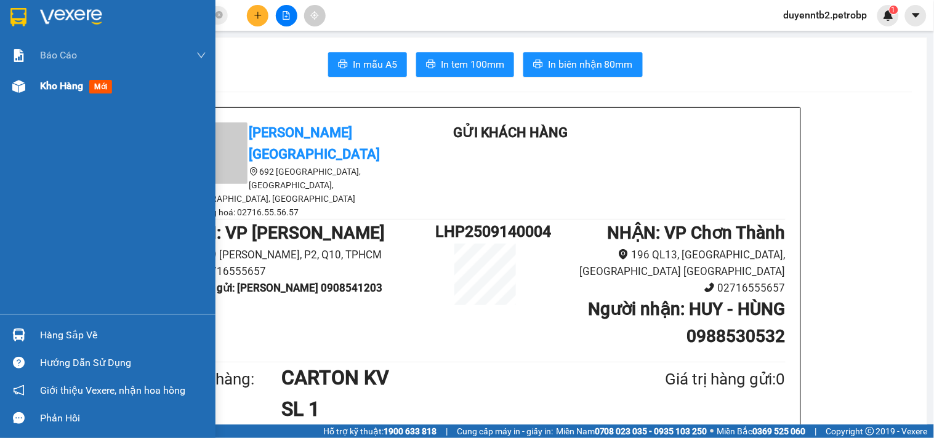
click at [44, 87] on span "Kho hàng" at bounding box center [61, 86] width 43 height 12
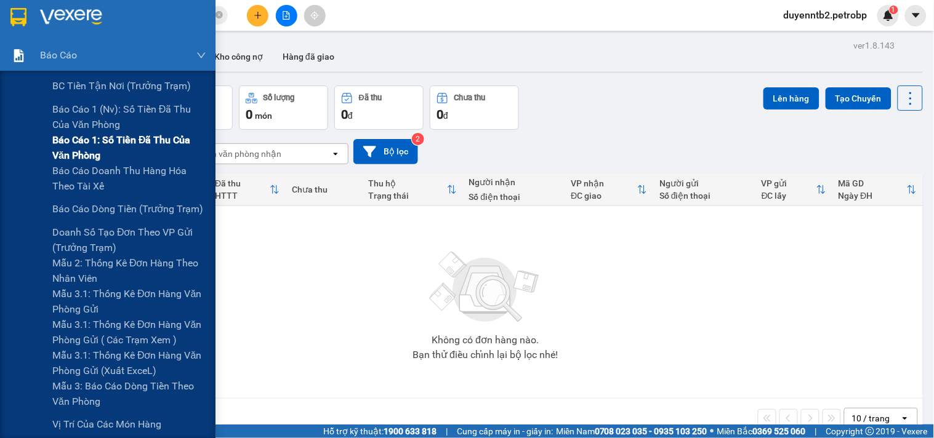
click at [83, 140] on span "Báo cáo 1: Số tiền đã thu của văn phòng" at bounding box center [129, 147] width 154 height 31
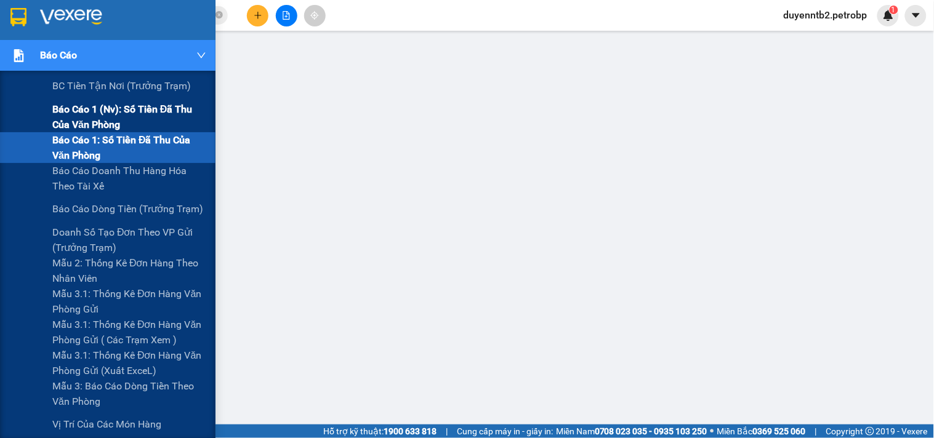
click at [121, 111] on span "Báo cáo 1 (nv): Số tiền đã thu của văn phòng" at bounding box center [129, 117] width 154 height 31
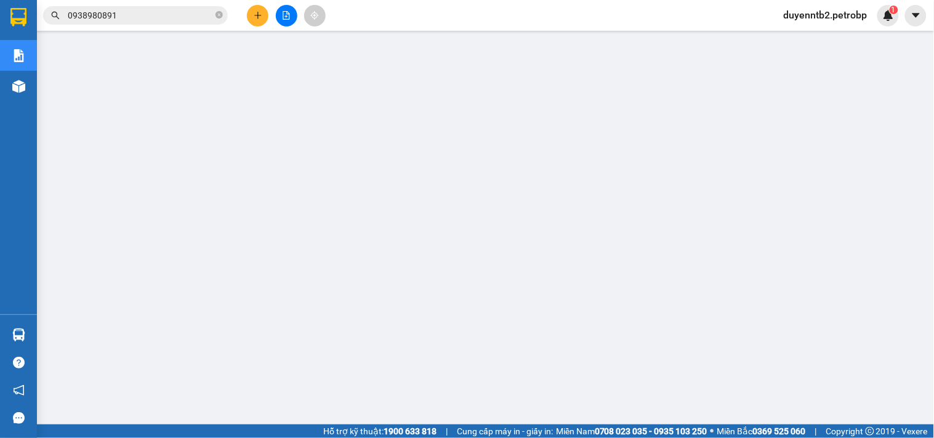
click at [868, 14] on span "duyenntb2.petrobp" at bounding box center [825, 14] width 103 height 15
click at [821, 34] on span "Đăng xuất" at bounding box center [830, 38] width 79 height 14
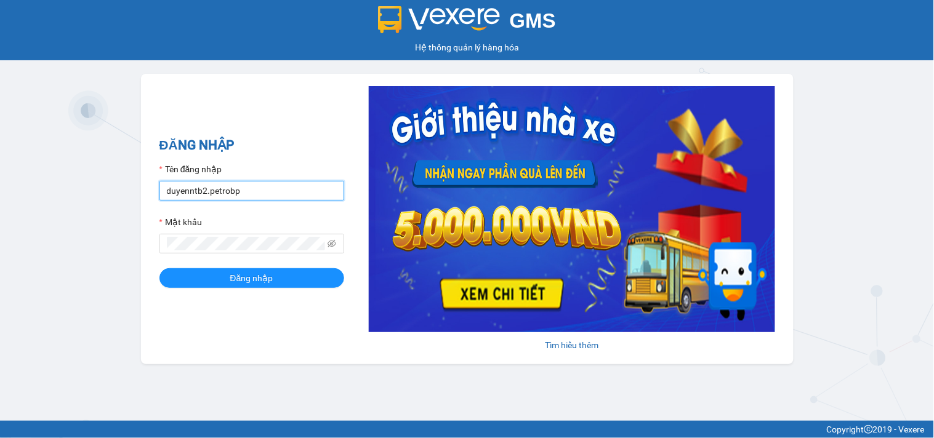
drag, startPoint x: 251, startPoint y: 197, endPoint x: 244, endPoint y: 216, distance: 20.2
click at [251, 197] on input "duyenntb2.petrobp" at bounding box center [251, 191] width 185 height 20
type input "anntt.petrobp"
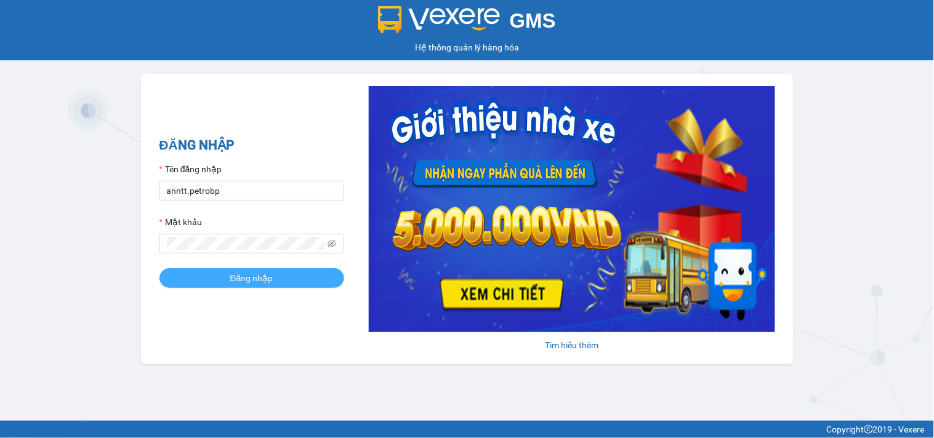
drag, startPoint x: 275, startPoint y: 279, endPoint x: 272, endPoint y: 272, distance: 8.0
click at [275, 279] on button "Đăng nhập" at bounding box center [251, 278] width 185 height 20
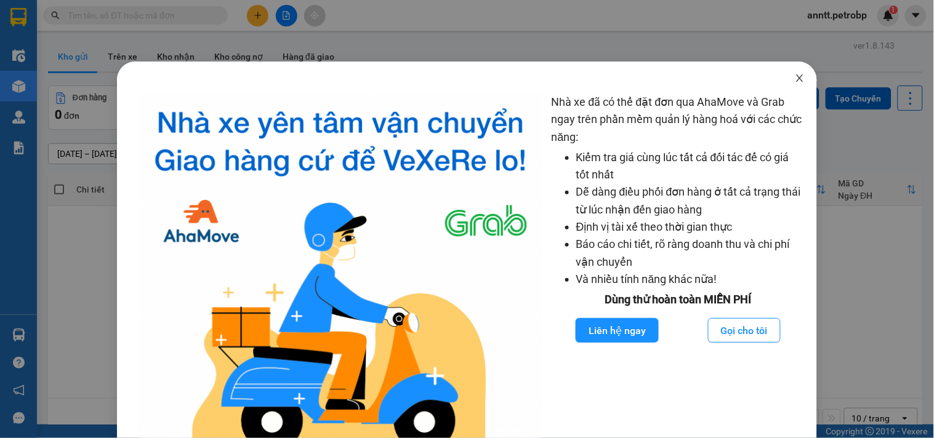
drag, startPoint x: 789, startPoint y: 74, endPoint x: 629, endPoint y: 47, distance: 161.7
click at [795, 74] on icon "close" at bounding box center [800, 78] width 10 height 10
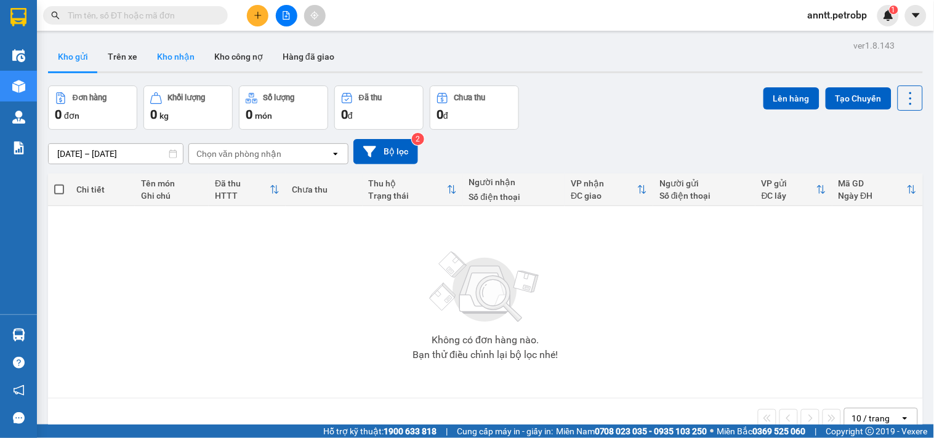
click at [179, 58] on button "Kho nhận" at bounding box center [175, 57] width 57 height 30
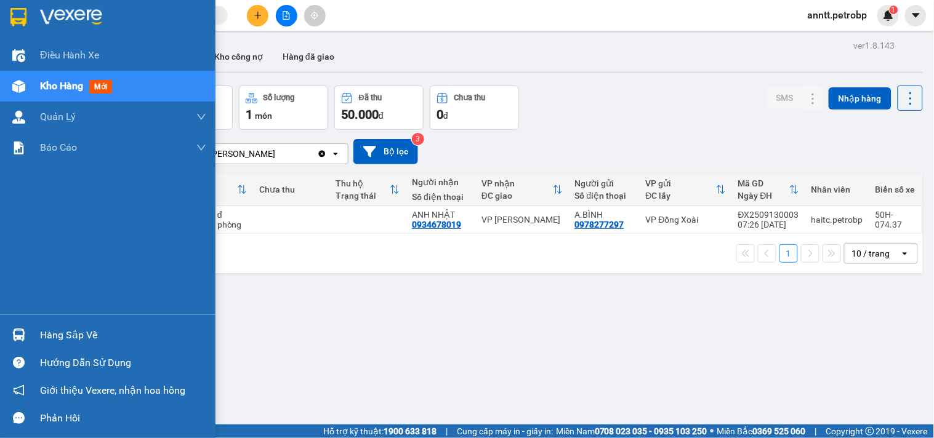
click at [20, 10] on img at bounding box center [18, 17] width 16 height 18
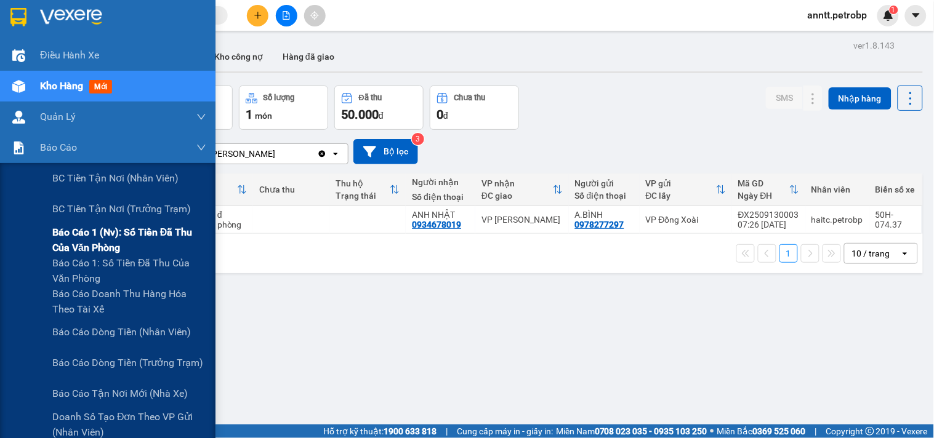
click at [89, 241] on span "Báo cáo 1 (nv): Số tiền đã thu của văn phòng" at bounding box center [129, 240] width 154 height 31
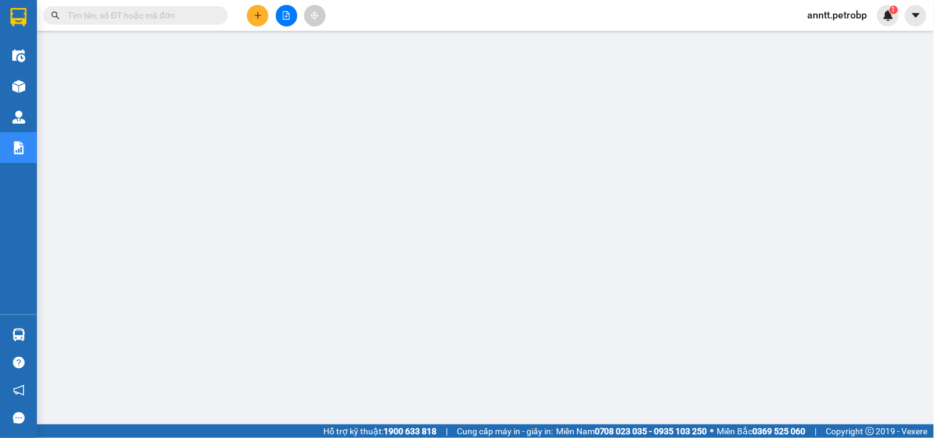
click at [138, 16] on input "text" at bounding box center [140, 16] width 145 height 14
paste input "0867659379"
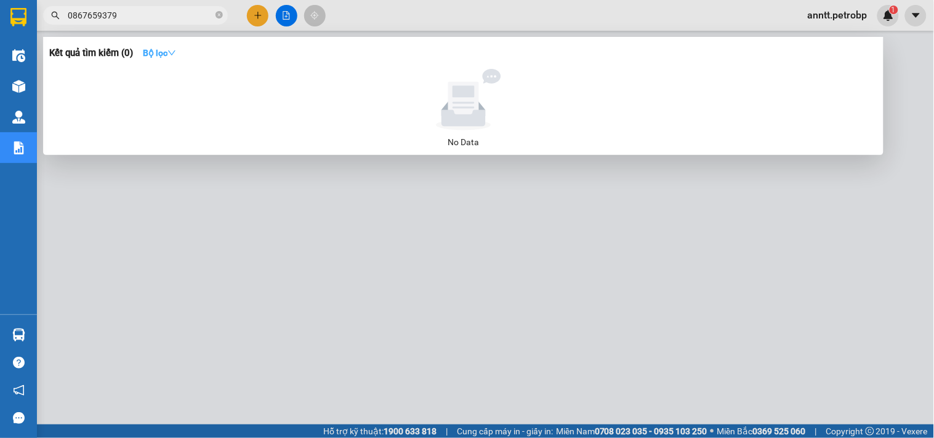
type input "0867659379"
click at [159, 57] on strong "Bộ lọc" at bounding box center [159, 53] width 33 height 10
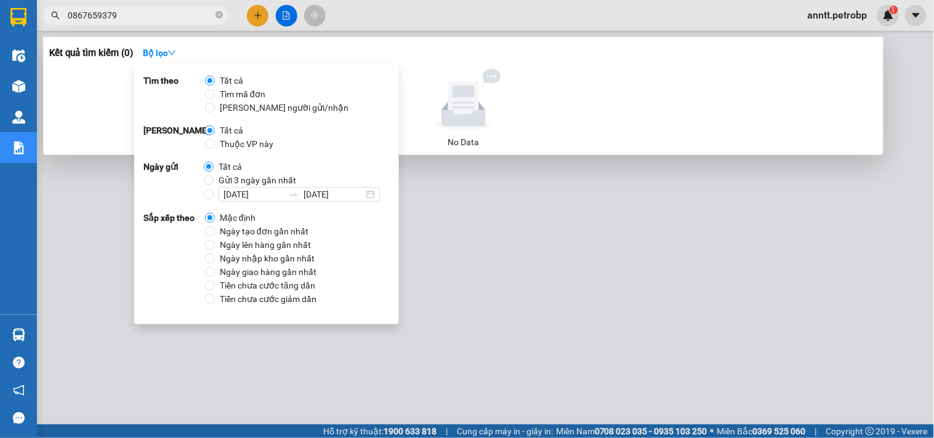
click at [267, 228] on span "Ngày tạo đơn gần nhất" at bounding box center [264, 232] width 98 height 14
click at [215, 228] on input "Ngày tạo đơn gần nhất" at bounding box center [210, 232] width 10 height 10
radio input "true"
radio input "false"
click at [288, 226] on span "Ngày tạo đơn gần nhất" at bounding box center [264, 232] width 98 height 14
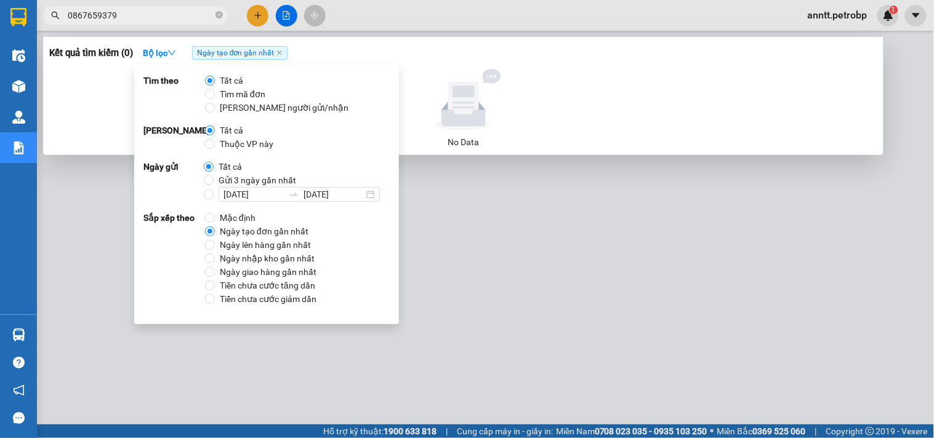
click at [215, 227] on input "Ngày tạo đơn gần nhất" at bounding box center [210, 232] width 10 height 10
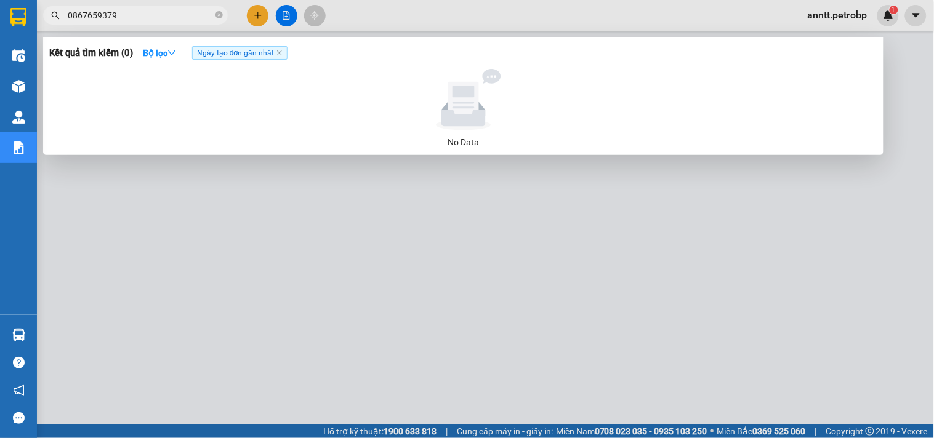
click at [572, 335] on div at bounding box center [467, 219] width 934 height 438
click at [169, 9] on input "0867659379" at bounding box center [140, 16] width 145 height 14
click at [216, 17] on icon "close-circle" at bounding box center [218, 14] width 7 height 7
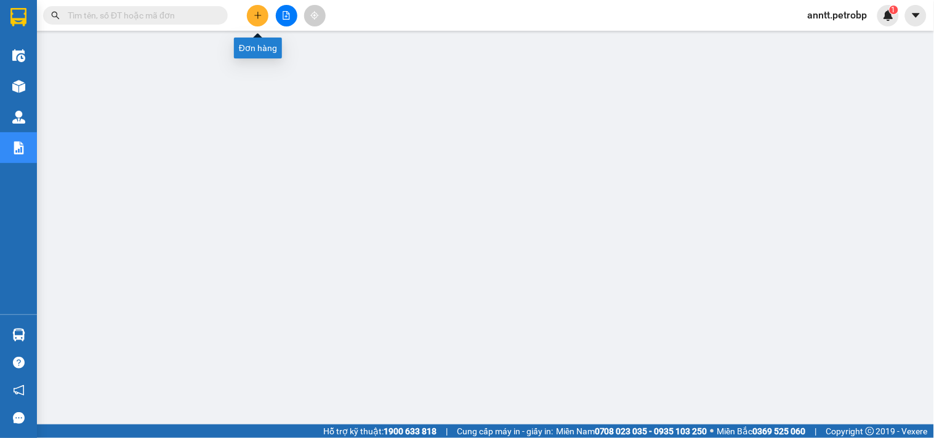
click at [255, 14] on icon "plus" at bounding box center [258, 15] width 9 height 9
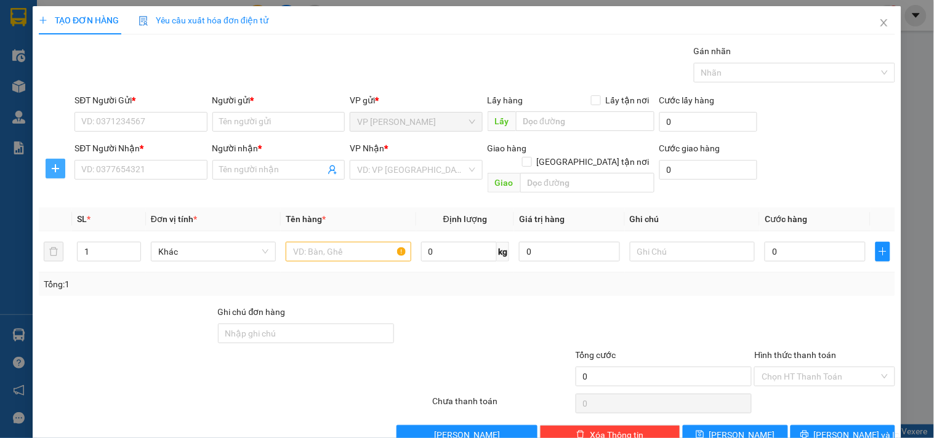
click at [55, 166] on icon "plus" at bounding box center [55, 169] width 10 height 10
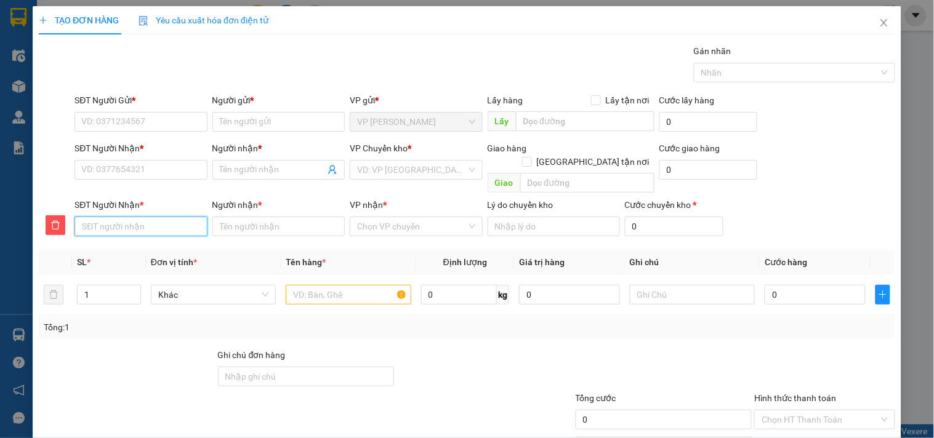
click at [103, 217] on input "SĐT Người Nhận *" at bounding box center [140, 227] width 132 height 20
type input "0988141929"
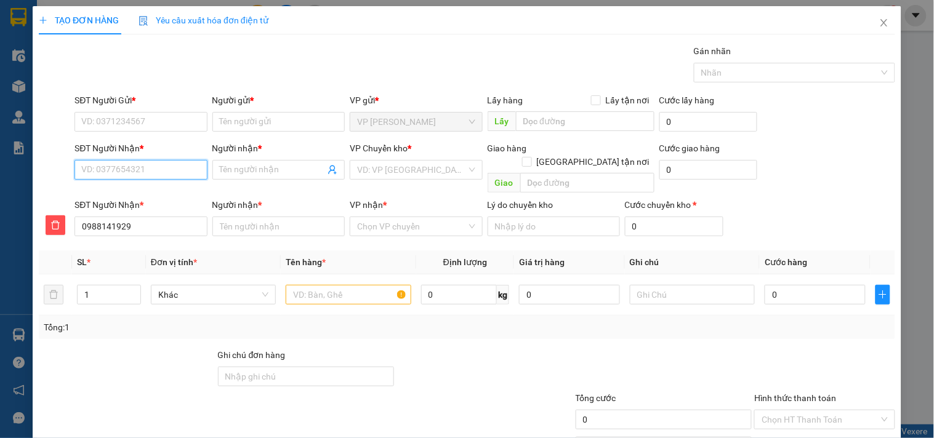
click at [137, 171] on input "SĐT Người Nhận *" at bounding box center [140, 170] width 132 height 20
paste input "0988141929"
type input "0988141929"
click at [137, 198] on div "0988141929 - C TRANG" at bounding box center [139, 195] width 116 height 14
type input "C TRANG"
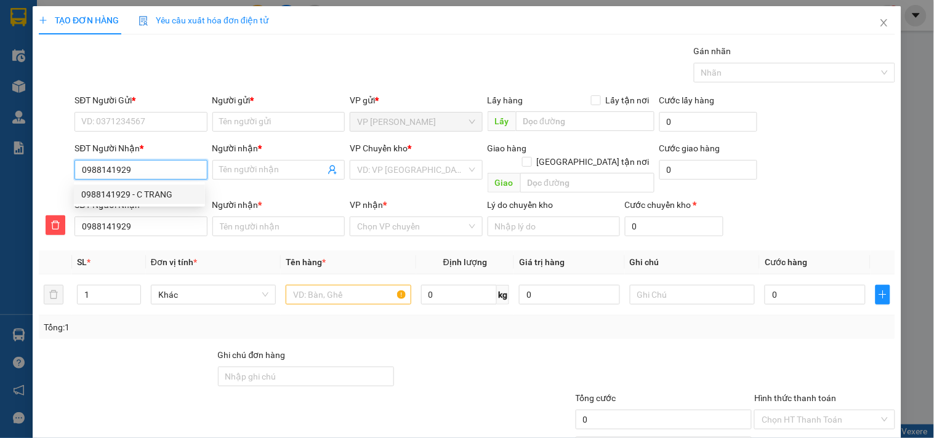
type input "C TRANG"
type input "30.000"
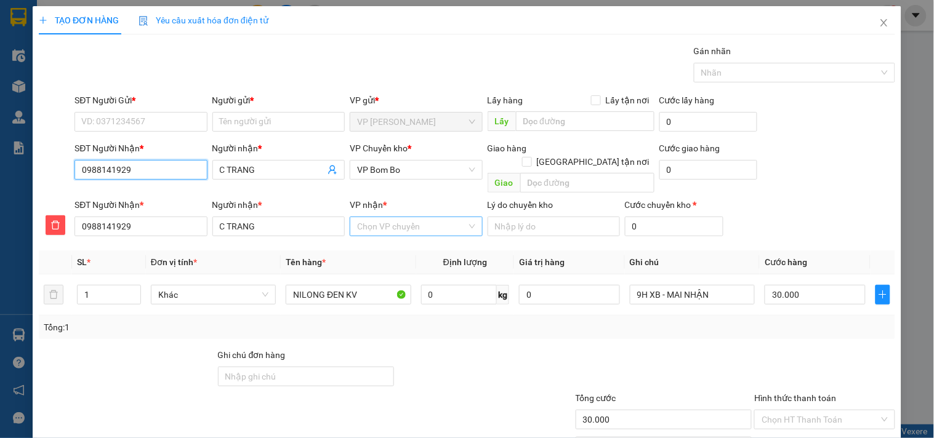
type input "0988141929"
click at [399, 217] on input "VP nhận *" at bounding box center [411, 226] width 109 height 18
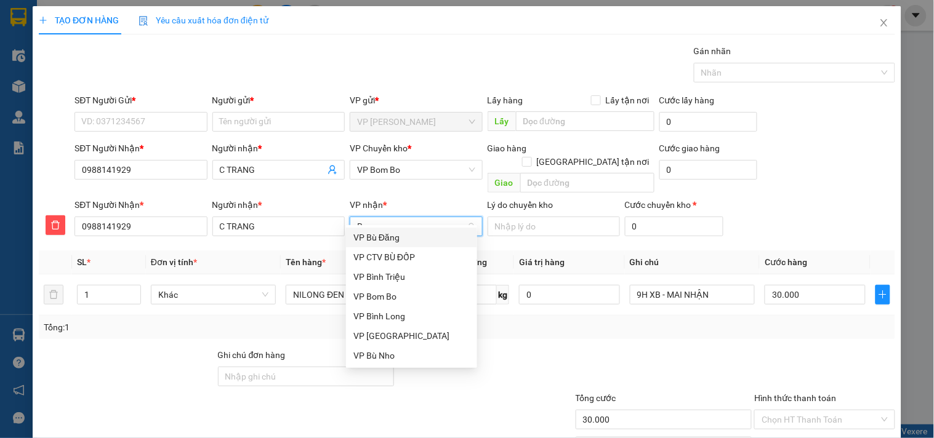
type input "BO"
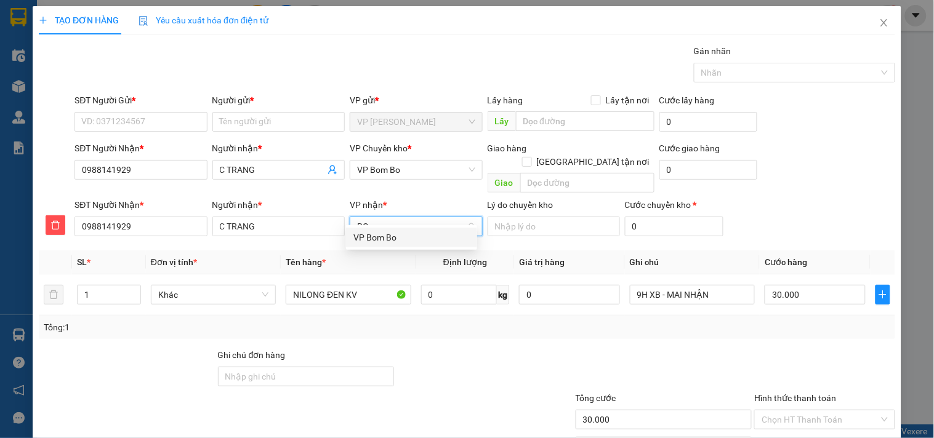
click at [379, 239] on div "VP Bom Bo" at bounding box center [411, 238] width 116 height 14
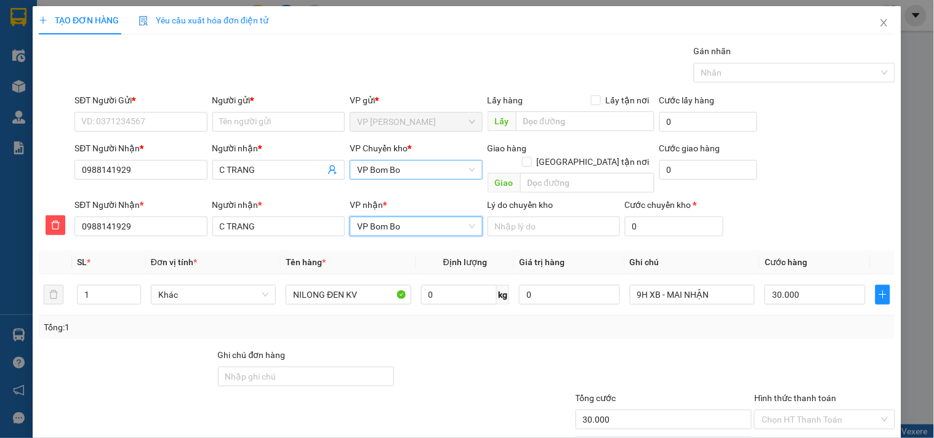
click at [412, 172] on span "VP Bom Bo" at bounding box center [416, 170] width 118 height 18
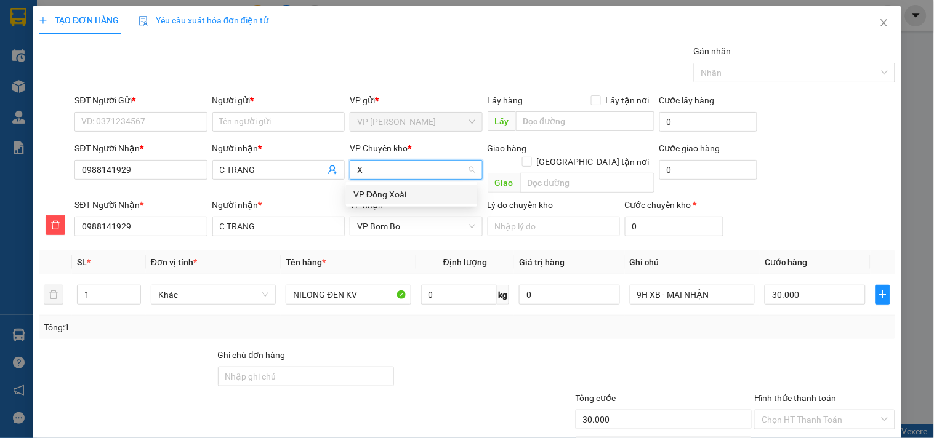
type input "XO"
click at [409, 193] on div "VP Đồng Xoài" at bounding box center [411, 195] width 116 height 14
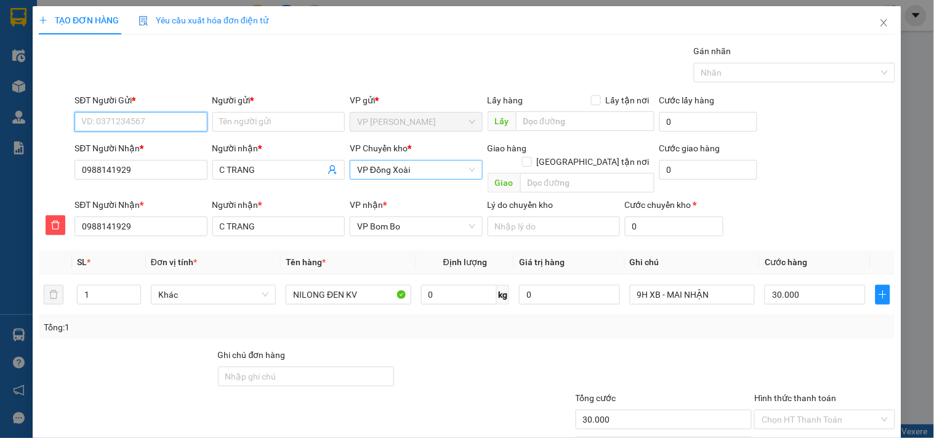
click at [158, 126] on input "SĐT Người Gửi *" at bounding box center [140, 122] width 132 height 20
click at [133, 119] on input "SĐT Người Gửi *" at bounding box center [140, 122] width 132 height 20
type input "0939494968"
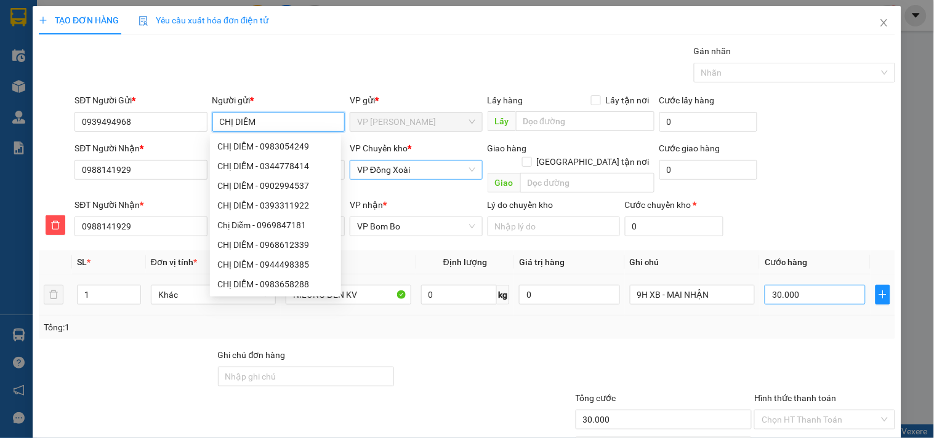
type input "CHỊ DIỄM"
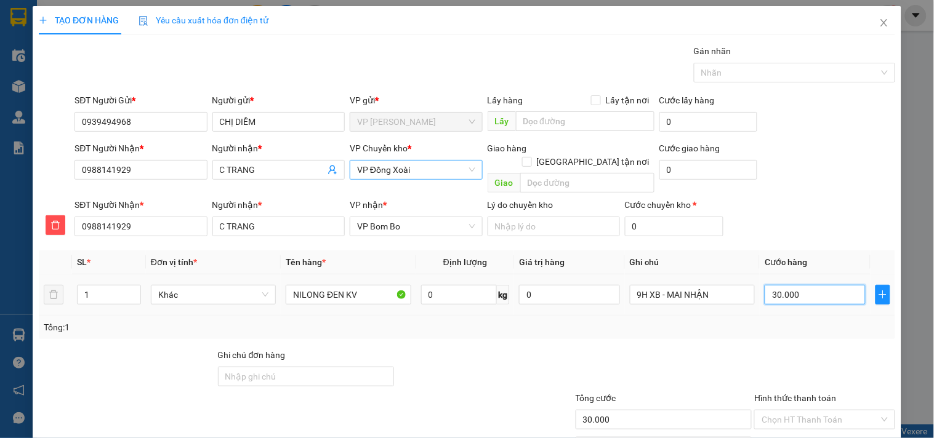
type input "5"
type input "50"
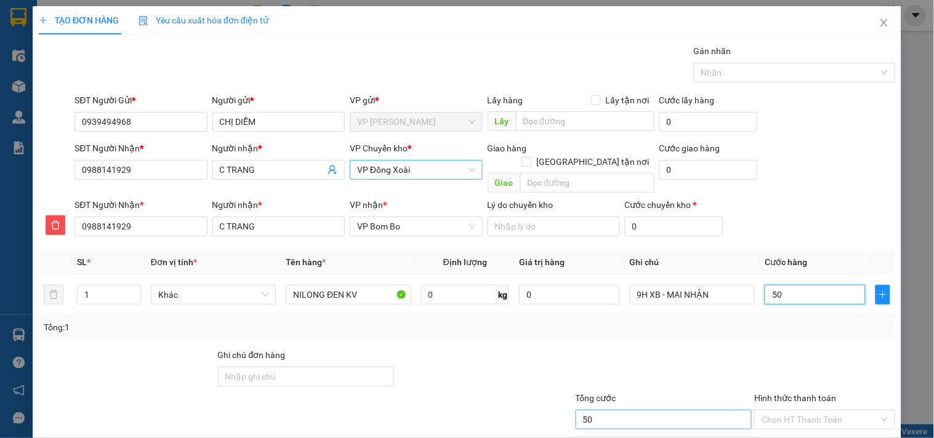
type input "50"
click at [645, 410] on input "50" at bounding box center [664, 420] width 177 height 20
type input "50.000"
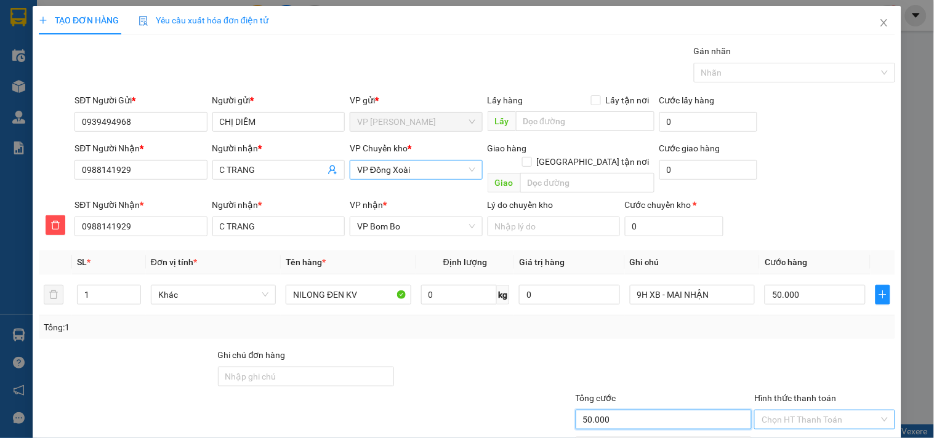
scroll to position [60, 0]
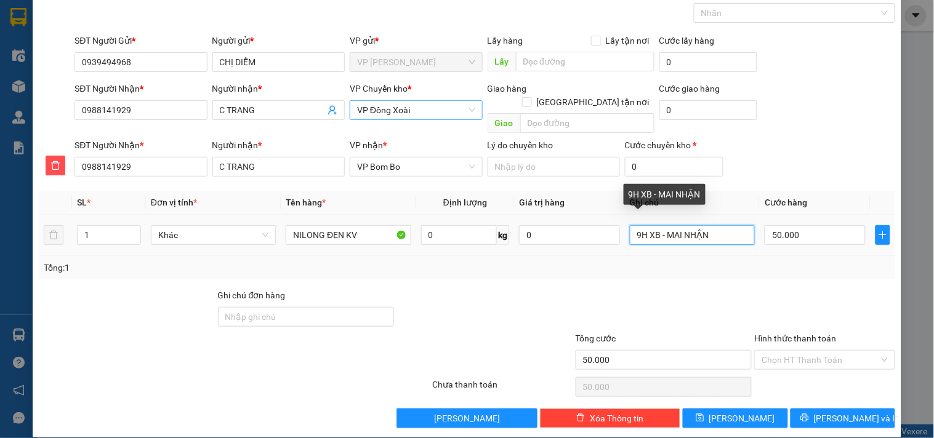
click at [723, 225] on input "9H XB - MAI NHẬN" at bounding box center [692, 235] width 125 height 20
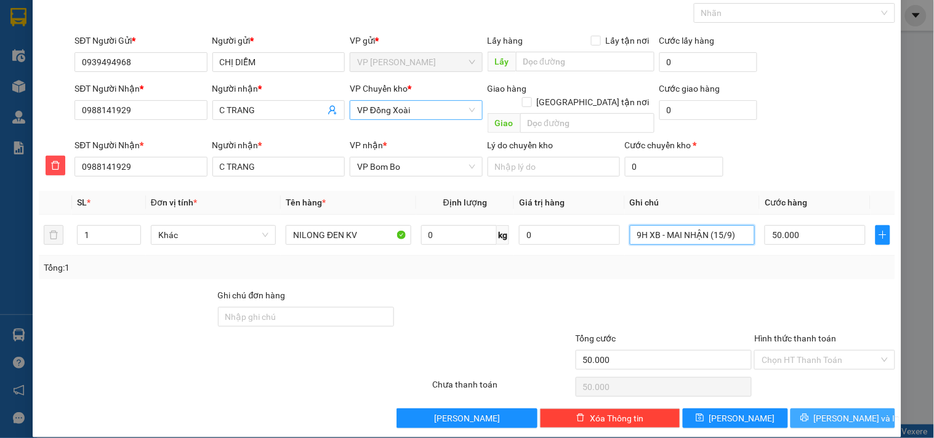
type input "9H XB - MAI NHẬN (15/9)"
click at [821, 409] on button "[PERSON_NAME] và In" at bounding box center [842, 419] width 105 height 20
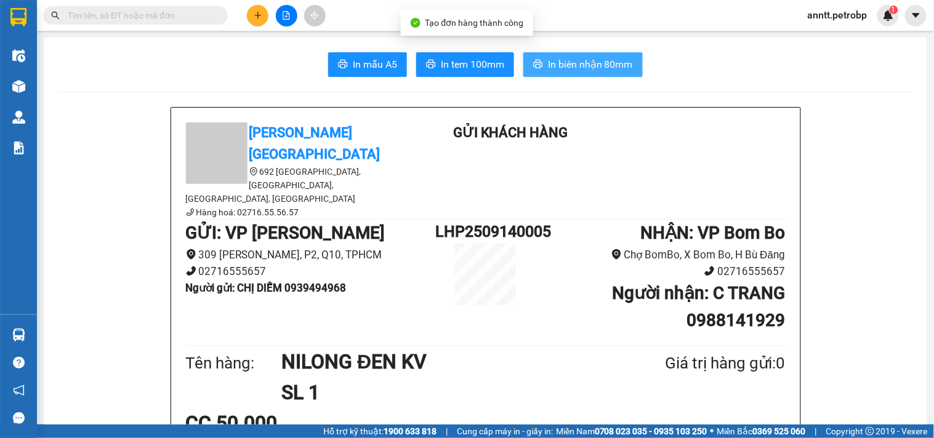
click at [616, 63] on span "In biên nhận 80mm" at bounding box center [590, 64] width 85 height 15
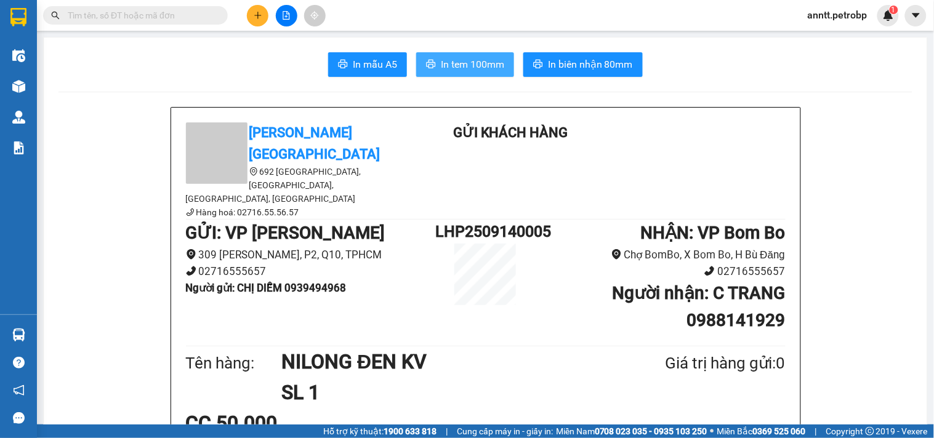
click at [442, 62] on span "In tem 100mm" at bounding box center [472, 64] width 63 height 15
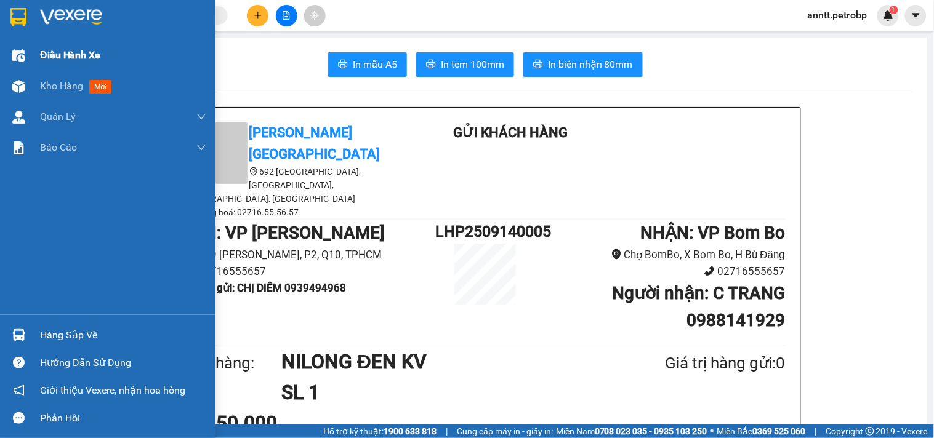
click at [66, 56] on span "Điều hành xe" at bounding box center [70, 54] width 61 height 15
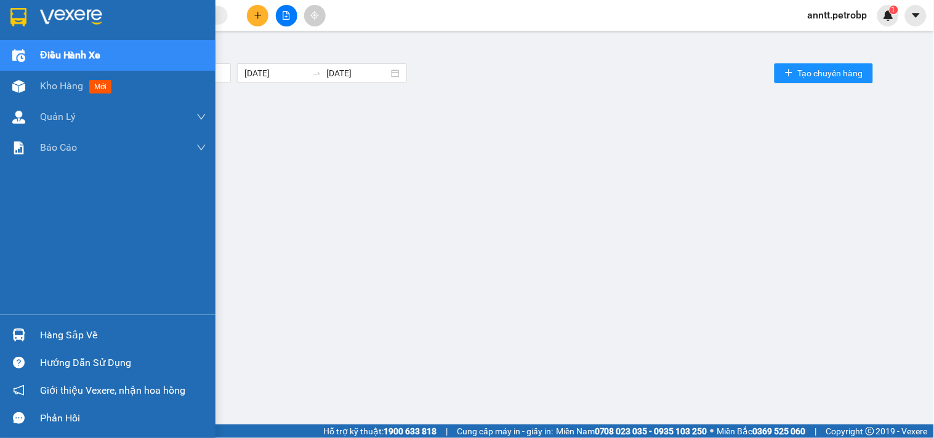
click at [14, 8] on img at bounding box center [18, 17] width 16 height 18
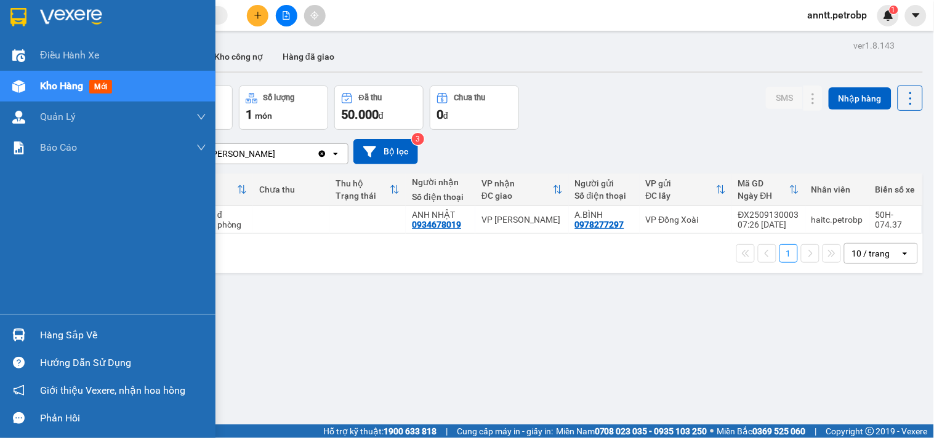
click at [16, 326] on div at bounding box center [19, 335] width 22 height 22
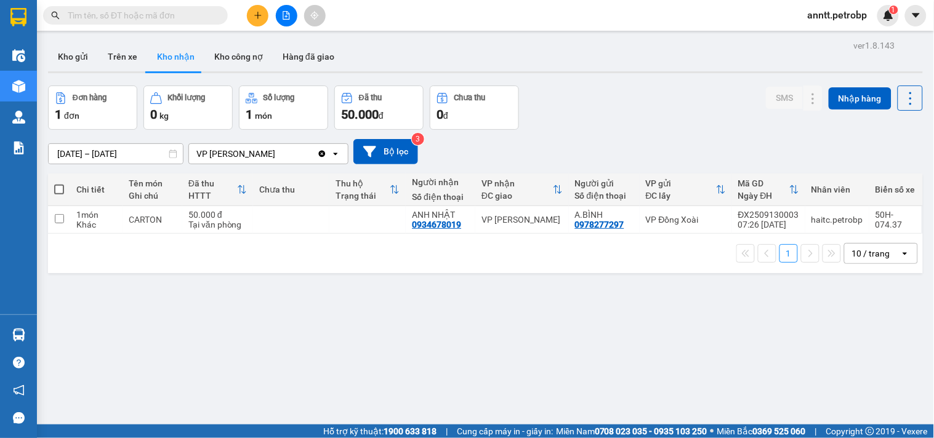
click at [711, 350] on section "Kết quả tìm kiếm ( 0 ) Bộ lọc Ngày tạo đơn gần nhất No Data anntt.petrobp 1 Điề…" at bounding box center [467, 219] width 934 height 438
click at [304, 51] on button "Hàng đã giao" at bounding box center [308, 57] width 71 height 30
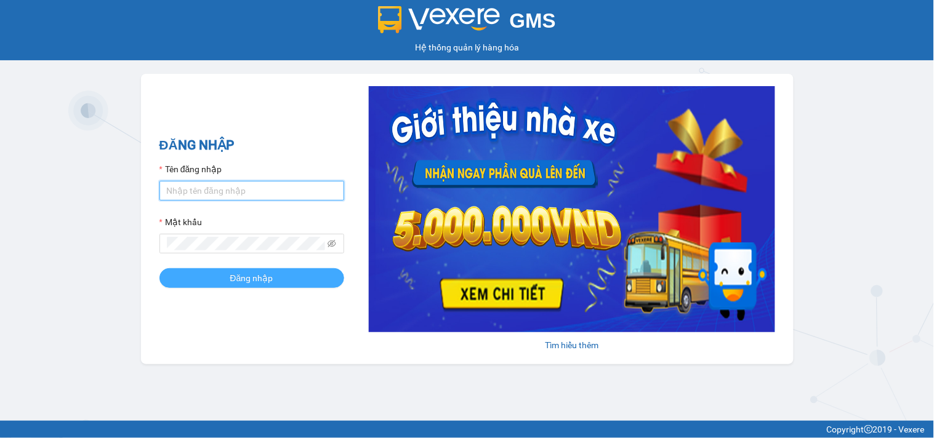
type input "anntt.petrobp"
click at [267, 279] on span "Đăng nhập" at bounding box center [251, 278] width 43 height 14
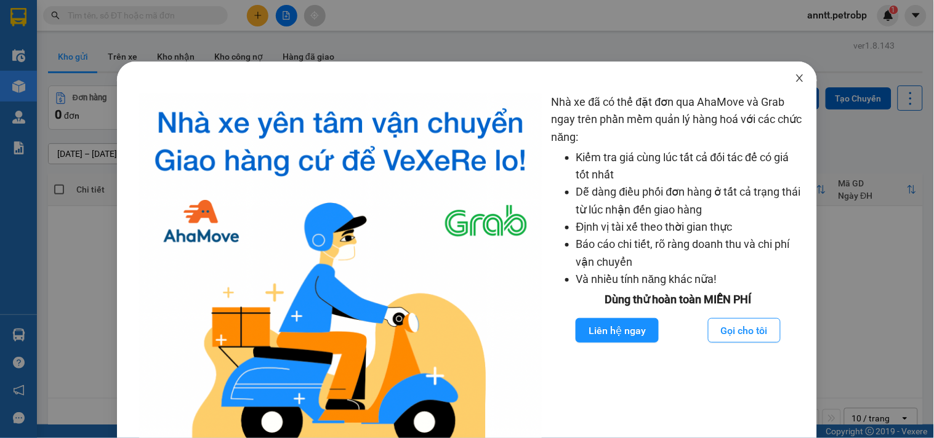
click at [795, 75] on icon "close" at bounding box center [800, 78] width 10 height 10
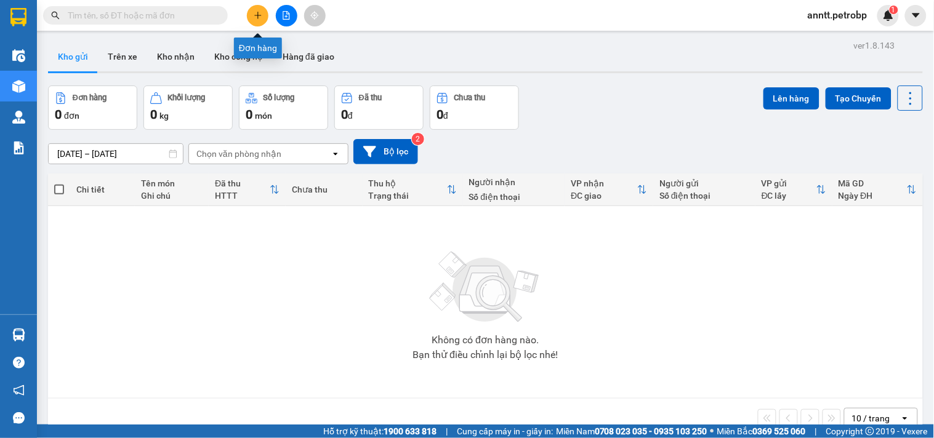
click at [255, 19] on icon "plus" at bounding box center [258, 15] width 9 height 9
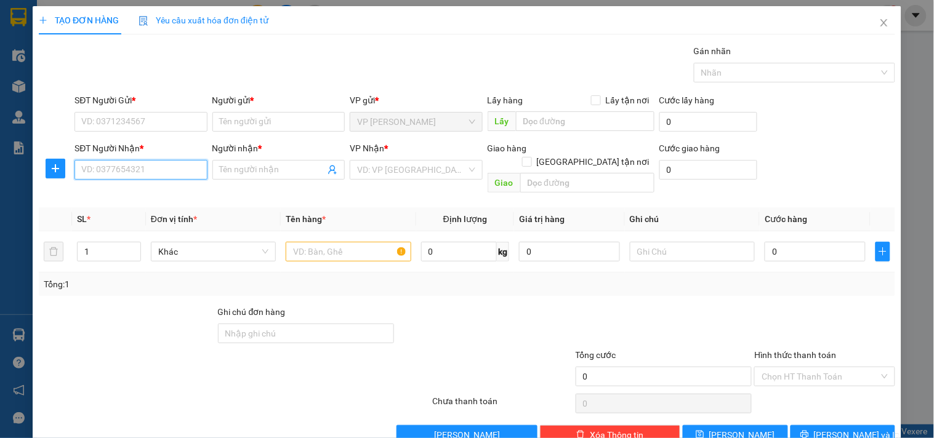
click at [93, 173] on input "SĐT Người Nhận *" at bounding box center [140, 170] width 132 height 20
click at [130, 197] on div "0911560355 - HIẾU" at bounding box center [139, 195] width 116 height 14
type input "0911560355"
type input "HIẾU"
type input "30.000"
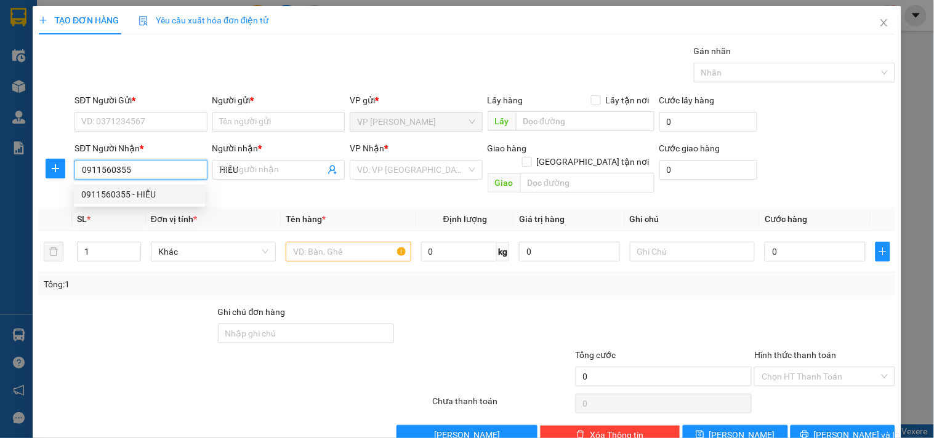
type input "30.000"
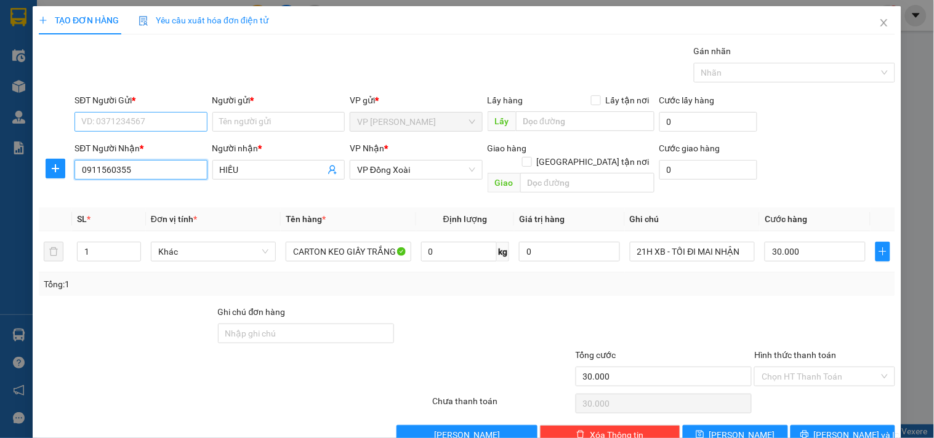
type input "0911560355"
click at [155, 124] on input "SĐT Người Gửi *" at bounding box center [140, 122] width 132 height 20
click at [132, 154] on div "0332861026 - ANH TRUYỀN" at bounding box center [139, 147] width 131 height 20
type input "0332861026"
type input "ANH TRUYỀN"
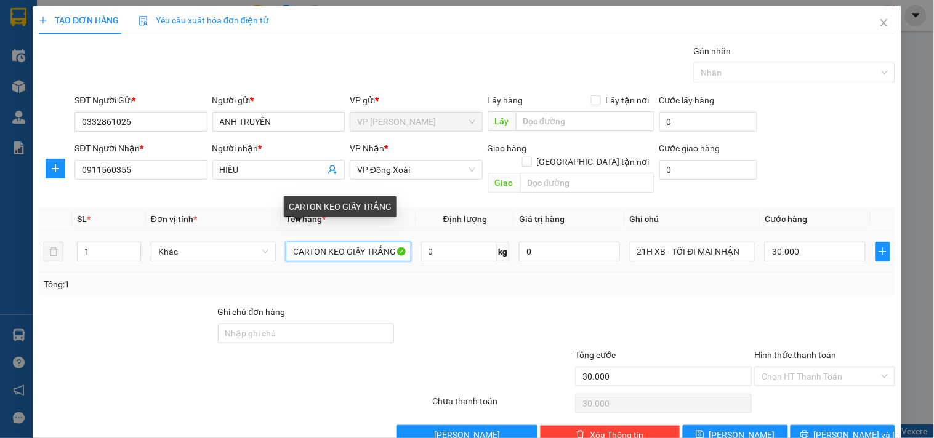
click at [349, 242] on input "CARTON KEO GIẤY TRẮNG" at bounding box center [348, 252] width 125 height 20
drag, startPoint x: 324, startPoint y: 238, endPoint x: 451, endPoint y: 236, distance: 126.2
click at [451, 236] on tr "1 Khác CARTON KEO GIẤY TRẮNG 0 kg 0 21H XB - TỐI ĐI MAI NHẬN 30.000" at bounding box center [467, 251] width 856 height 41
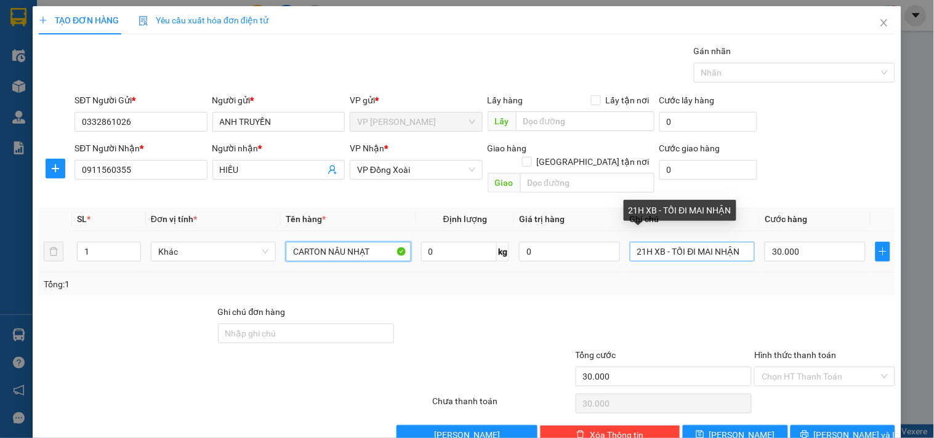
type input "CARTON NÂU NHẠT"
click at [660, 242] on input "21H XB - TỐI ĐI MAI NHẬN" at bounding box center [692, 252] width 125 height 20
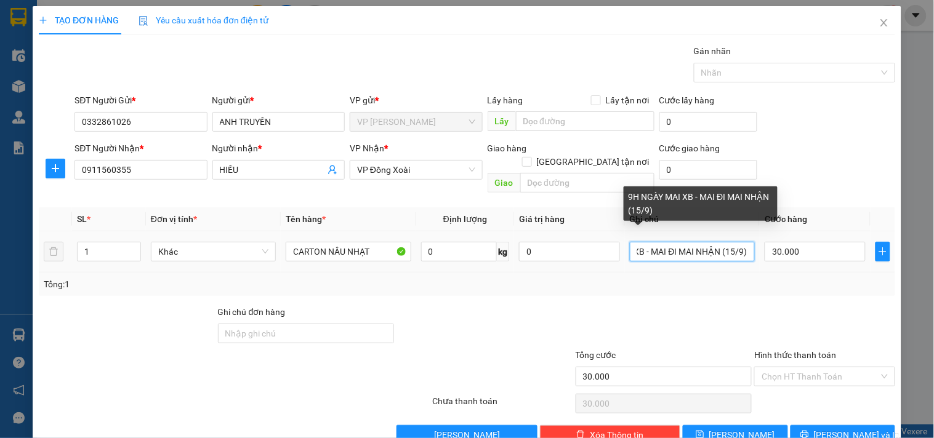
scroll to position [0, 65]
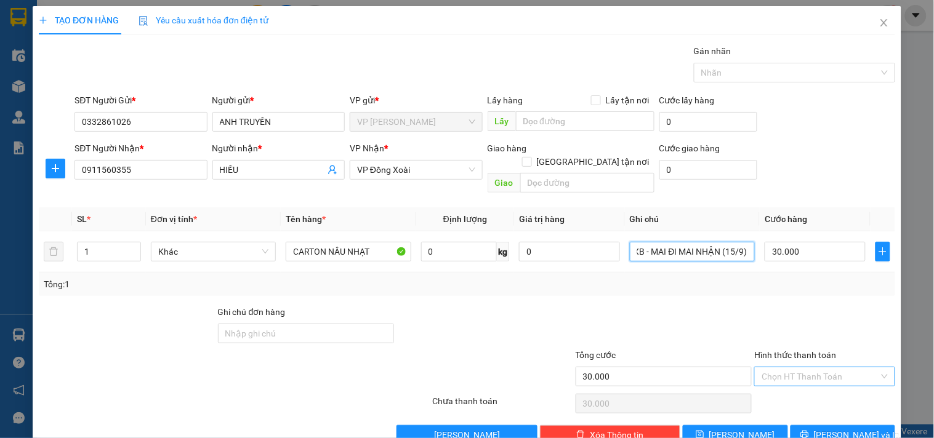
type input "9H NGÀY MAI XB - MAI ĐI MAI NHẬN (15/9)"
click at [836, 367] on input "Hình thức thanh toán" at bounding box center [819, 376] width 117 height 18
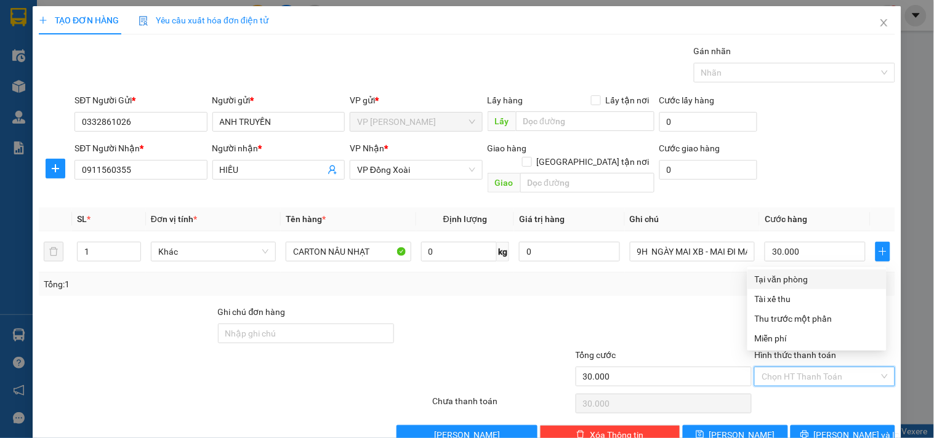
click at [817, 278] on div "Tại văn phòng" at bounding box center [817, 280] width 124 height 14
type input "0"
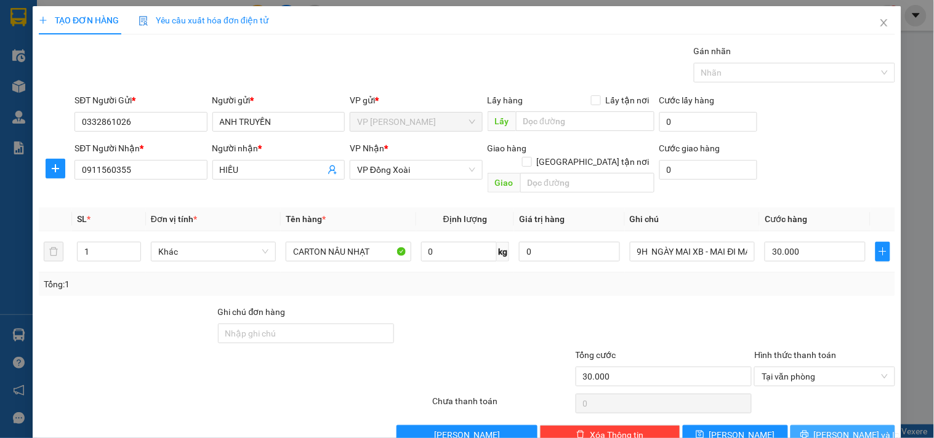
click at [848, 428] on span "[PERSON_NAME] và In" at bounding box center [857, 435] width 86 height 14
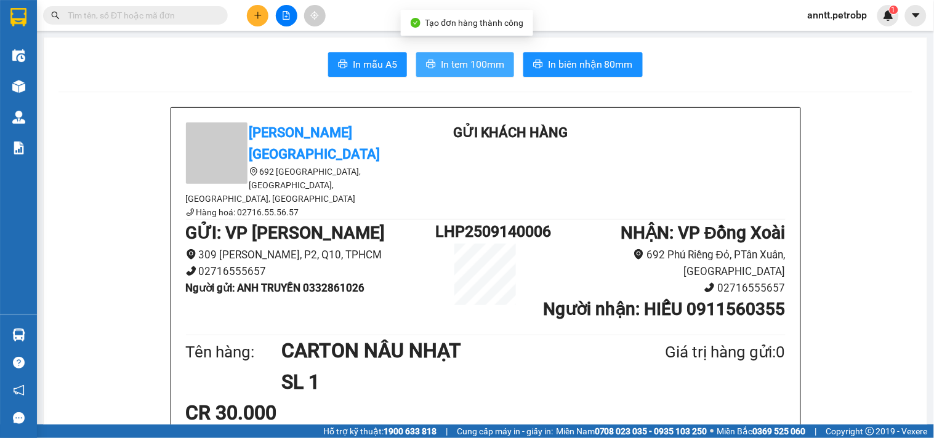
click at [444, 64] on span "In tem 100mm" at bounding box center [472, 64] width 63 height 15
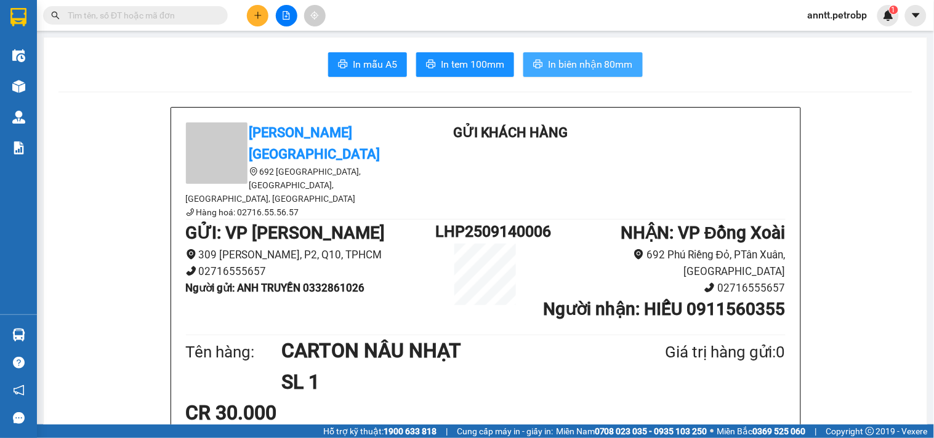
click at [597, 63] on span "In biên nhận 80mm" at bounding box center [590, 64] width 85 height 15
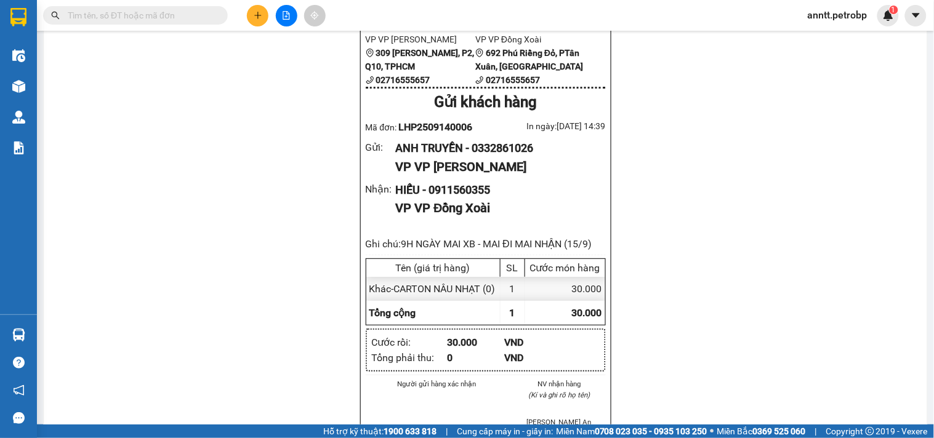
scroll to position [752, 0]
